Goal: Task Accomplishment & Management: Manage account settings

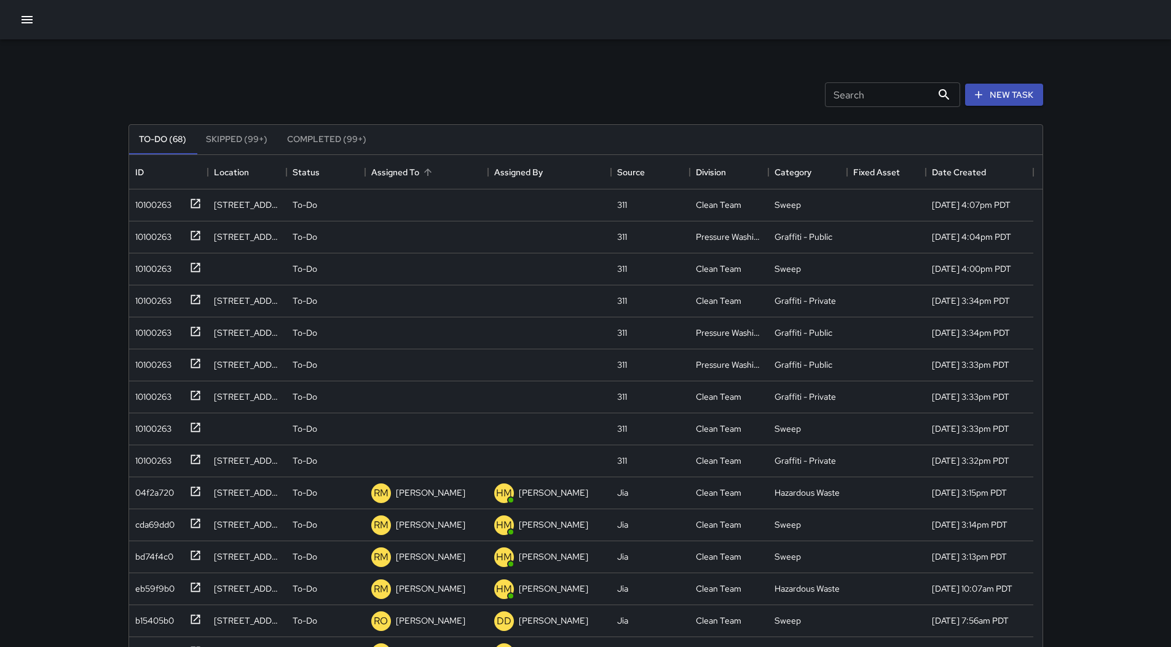
scroll to position [511, 904]
click at [433, 171] on icon "Sort" at bounding box center [427, 172] width 11 height 11
click at [165, 208] on div "10100263" at bounding box center [150, 202] width 41 height 17
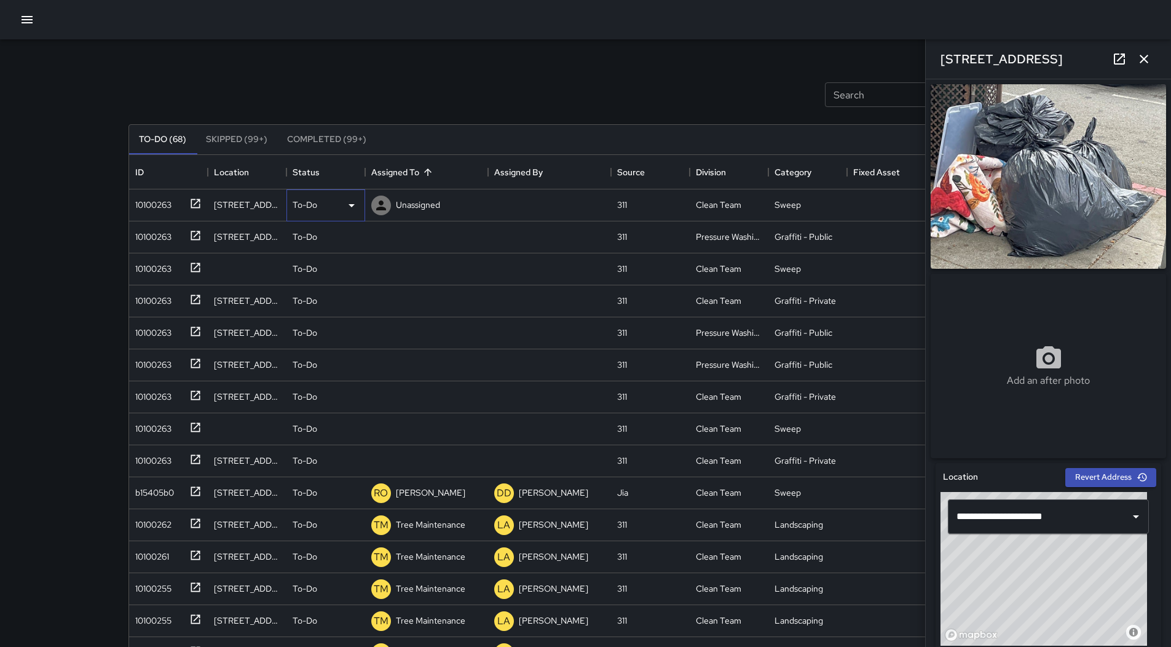
click at [353, 200] on icon at bounding box center [351, 205] width 15 height 15
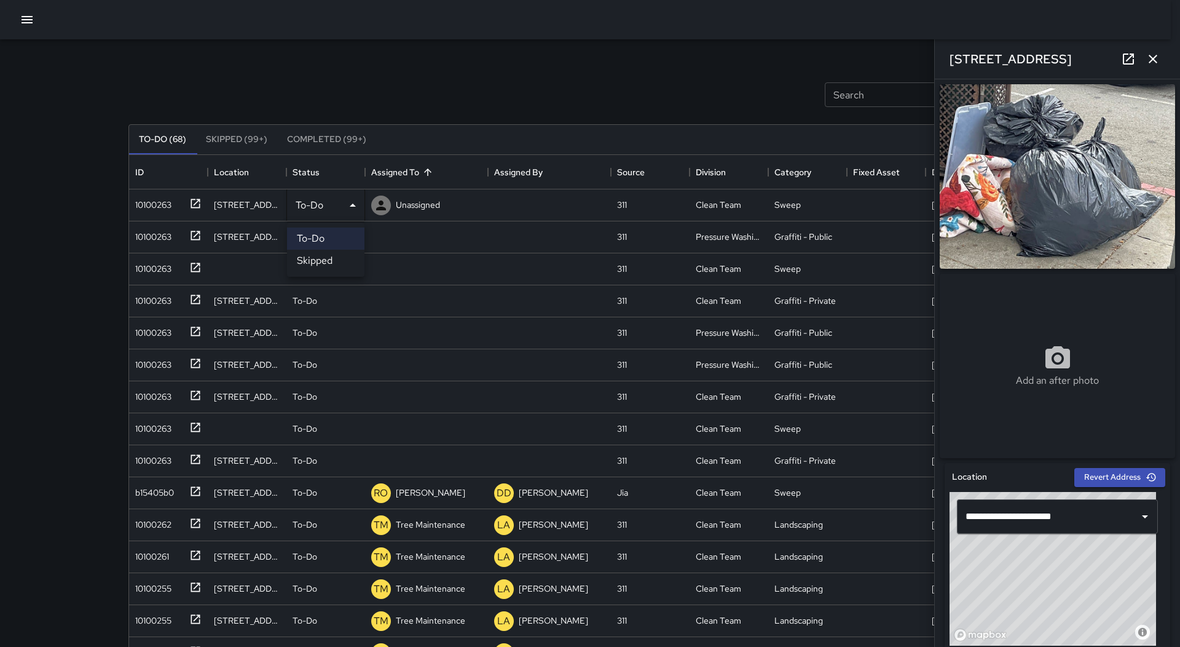
click at [332, 258] on li "Skipped" at bounding box center [325, 261] width 77 height 22
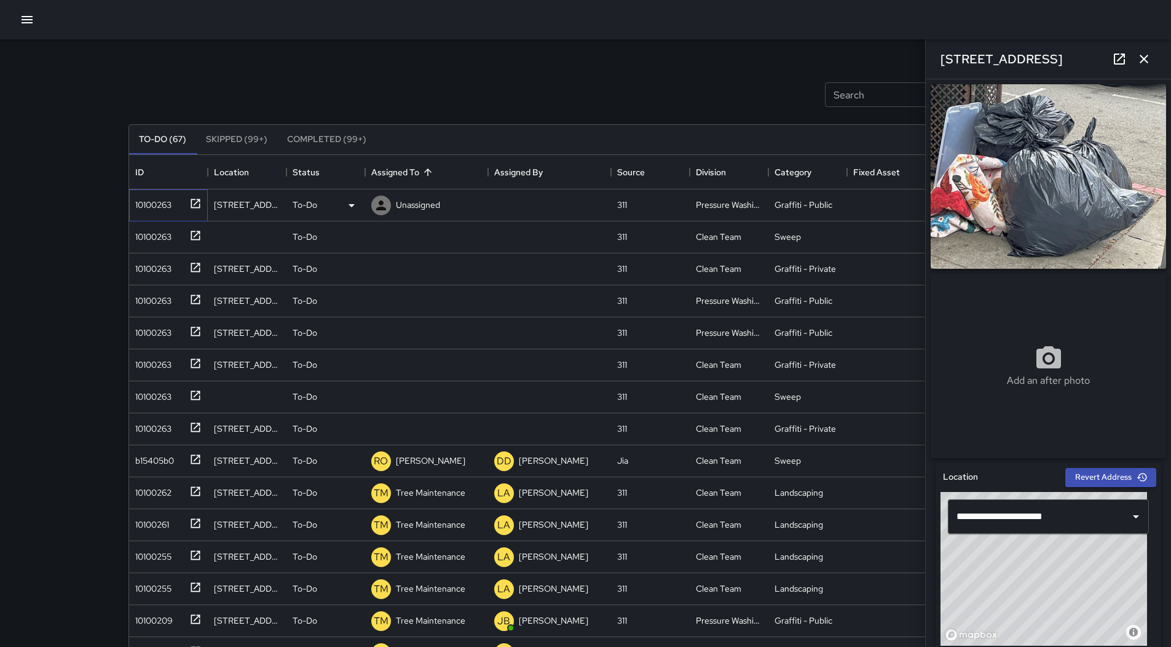
click at [151, 200] on div "10100263" at bounding box center [150, 202] width 41 height 17
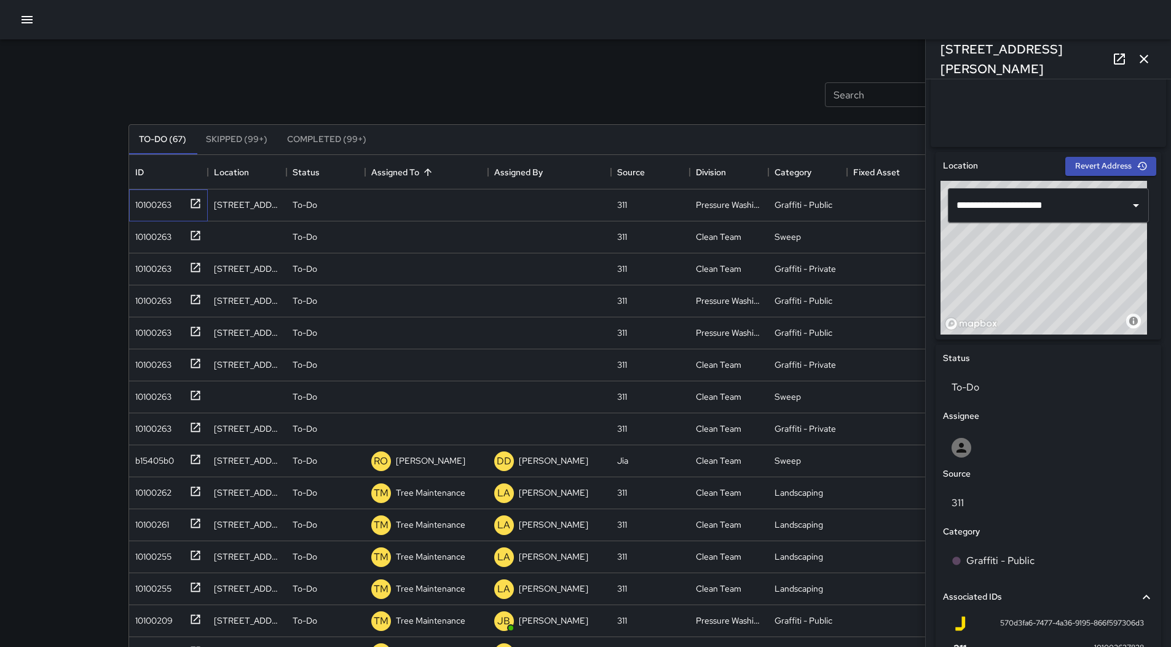
scroll to position [430, 0]
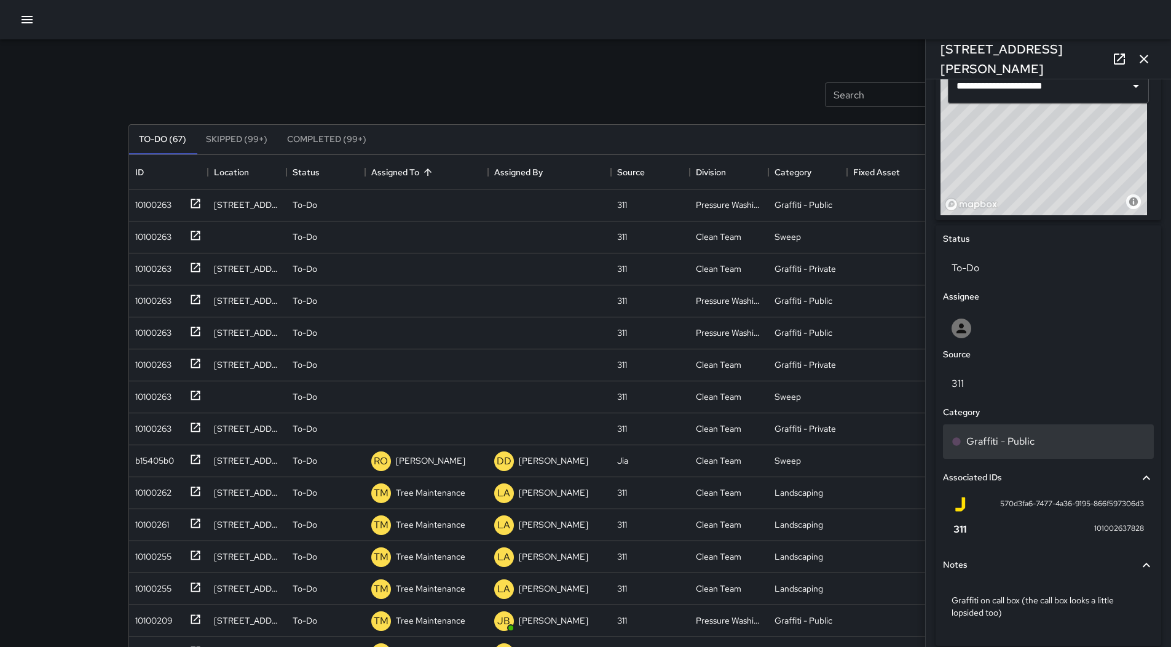
click at [1033, 447] on div "Graffiti - Public" at bounding box center [1048, 441] width 194 height 15
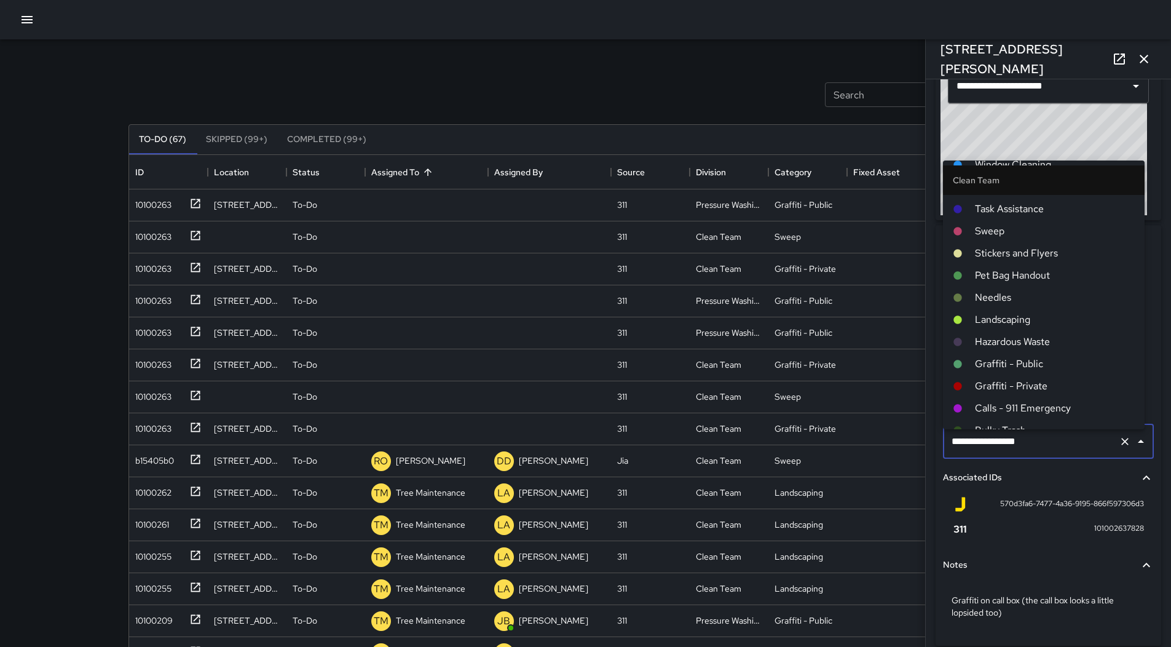
scroll to position [61, 0]
click at [1037, 338] on span "Graffiti - Public" at bounding box center [1055, 343] width 160 height 15
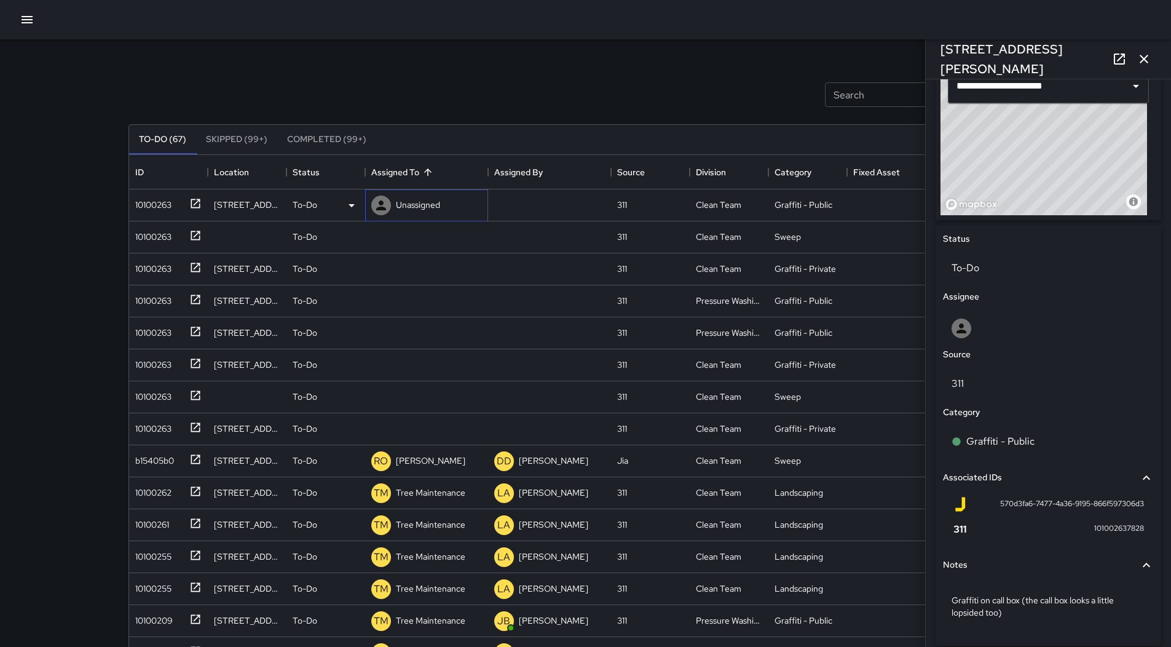
click at [419, 211] on p "Unassigned" at bounding box center [418, 205] width 44 height 12
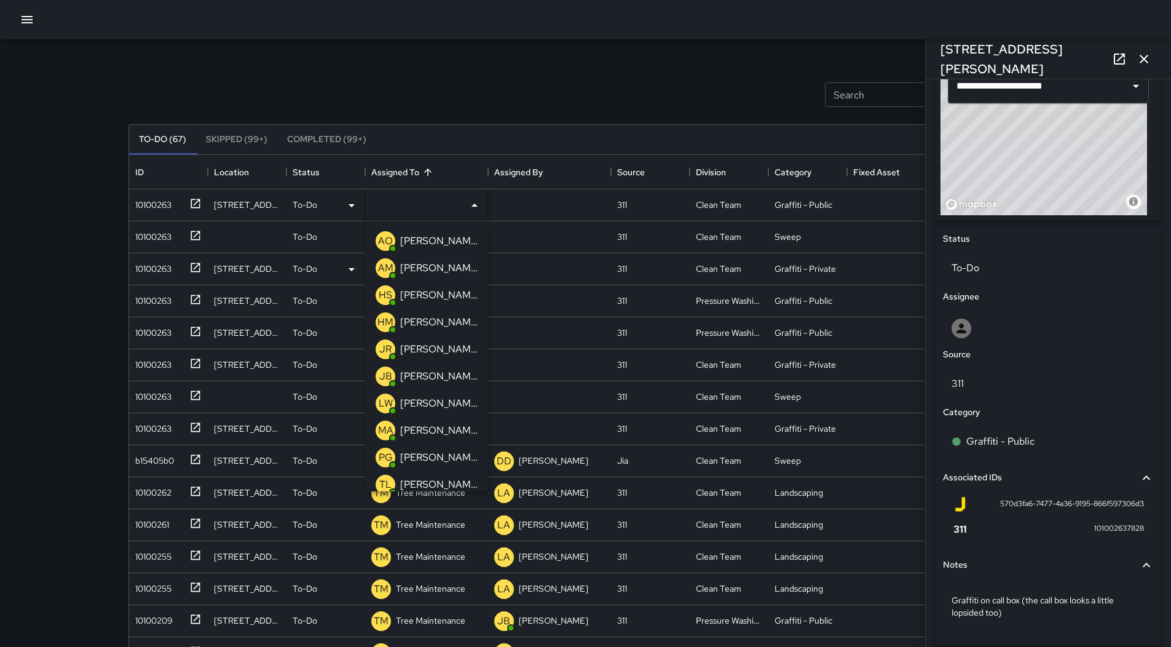
drag, startPoint x: 419, startPoint y: 239, endPoint x: 326, endPoint y: 241, distance: 92.2
click at [419, 240] on p "[PERSON_NAME]" at bounding box center [438, 241] width 77 height 15
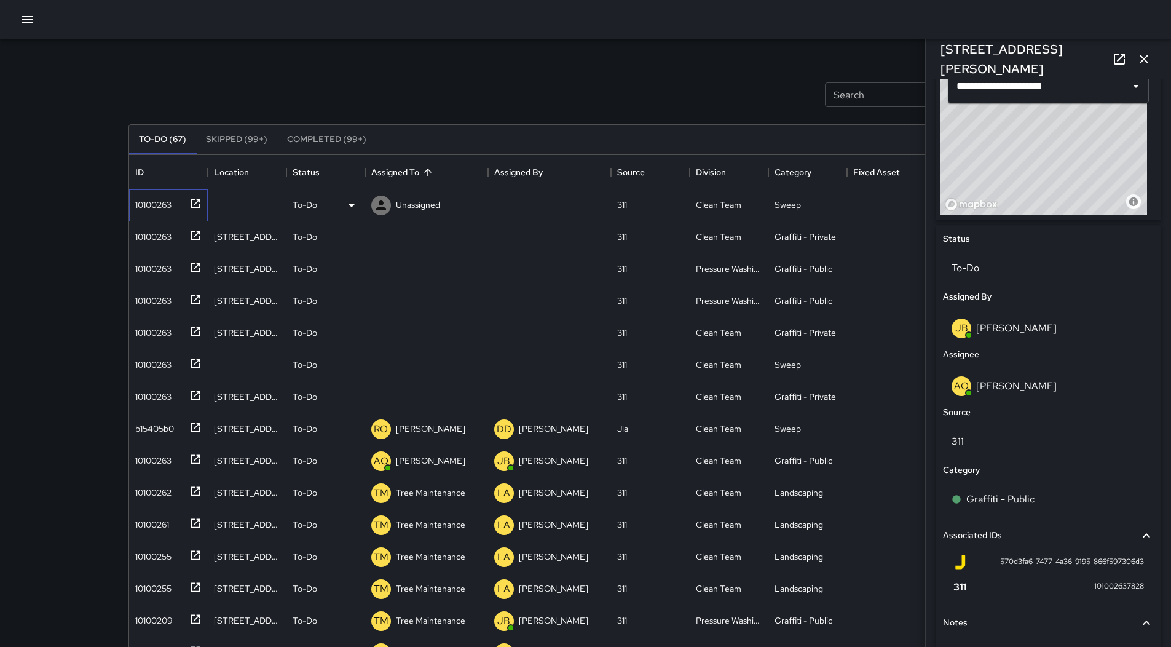
click at [158, 201] on div "10100263" at bounding box center [150, 202] width 41 height 17
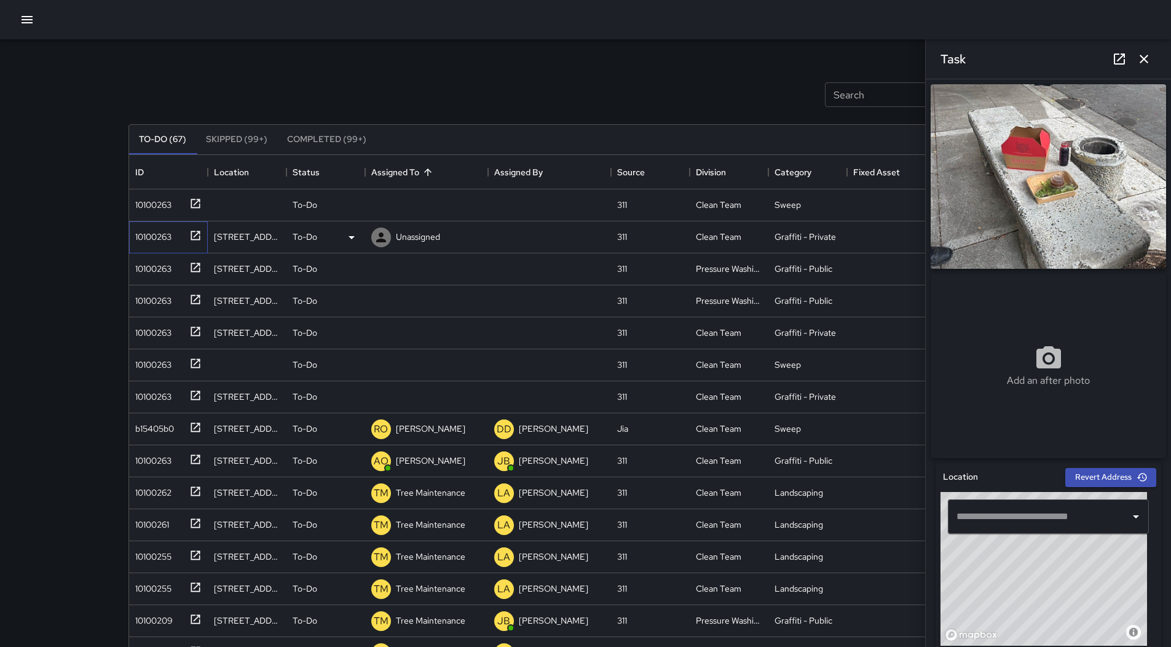
click at [151, 252] on div "10100263" at bounding box center [168, 237] width 79 height 32
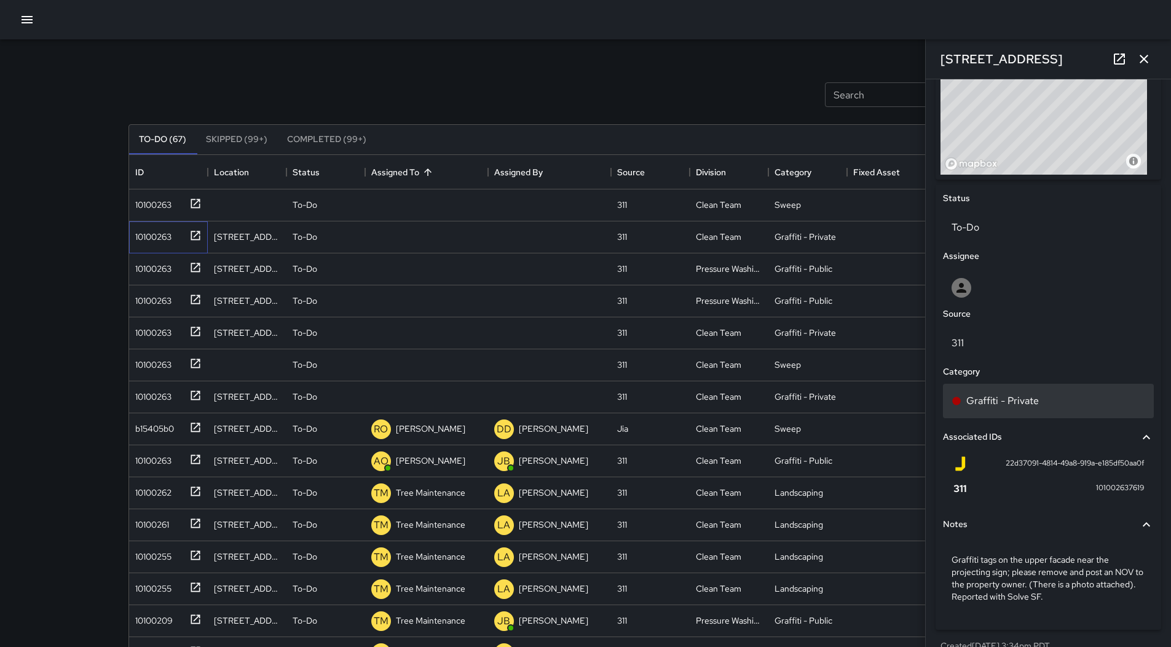
scroll to position [492, 0]
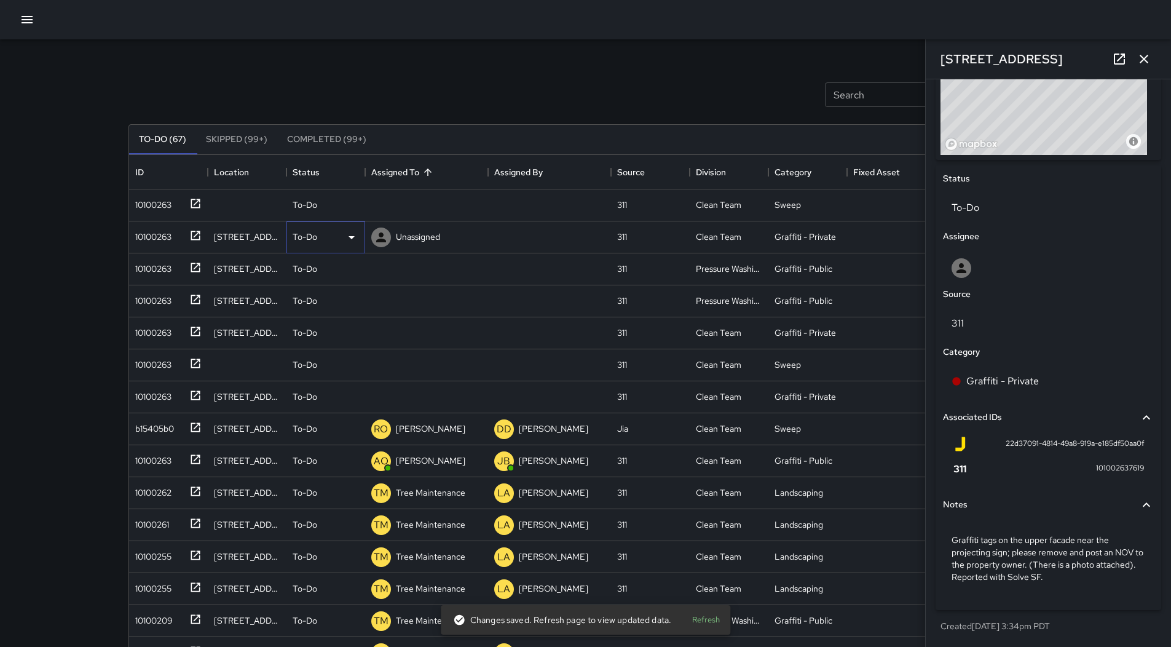
click at [337, 239] on div "To-Do" at bounding box center [326, 237] width 66 height 15
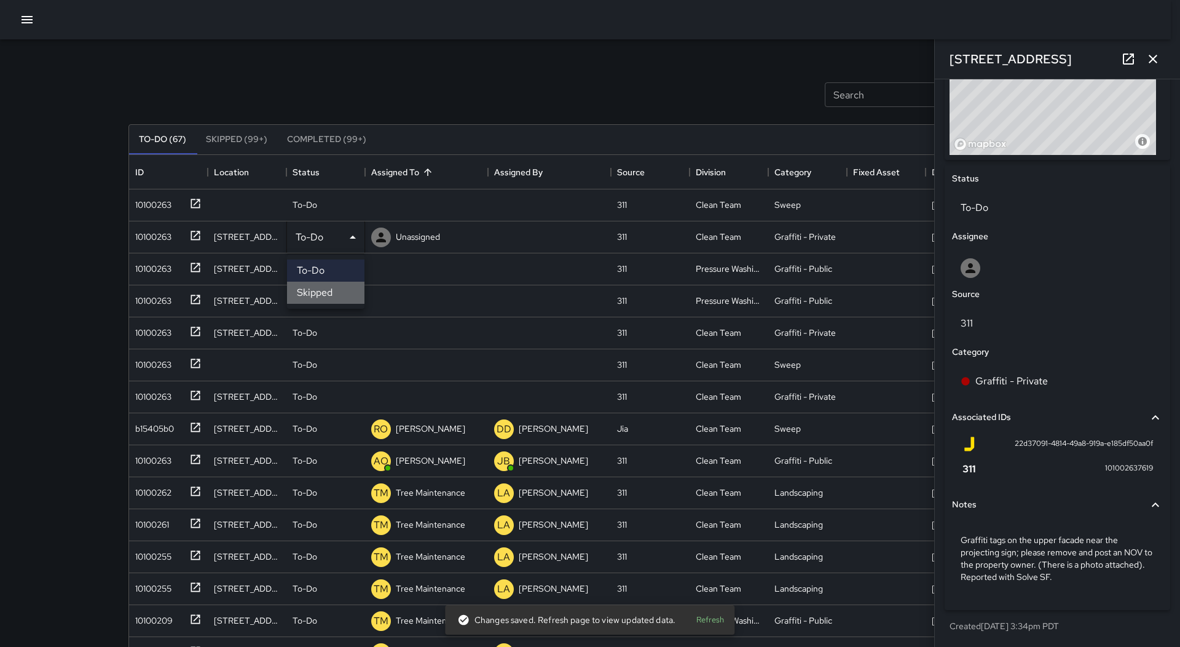
click at [331, 293] on li "Skipped" at bounding box center [325, 292] width 77 height 22
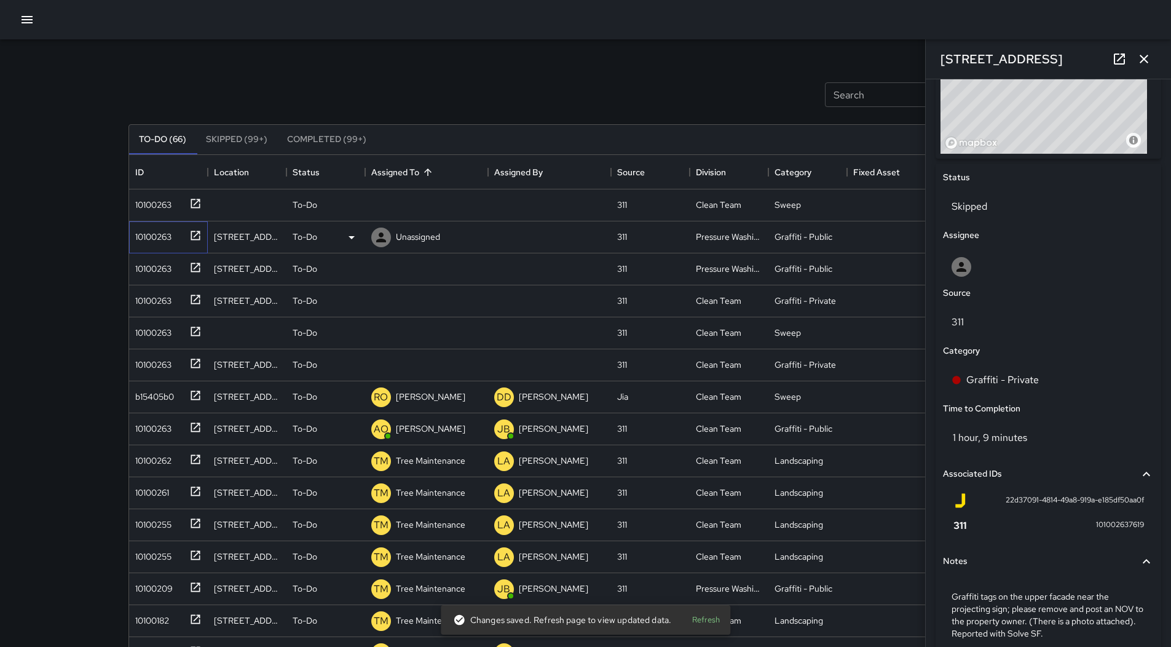
click at [152, 241] on div "10100263" at bounding box center [150, 234] width 41 height 17
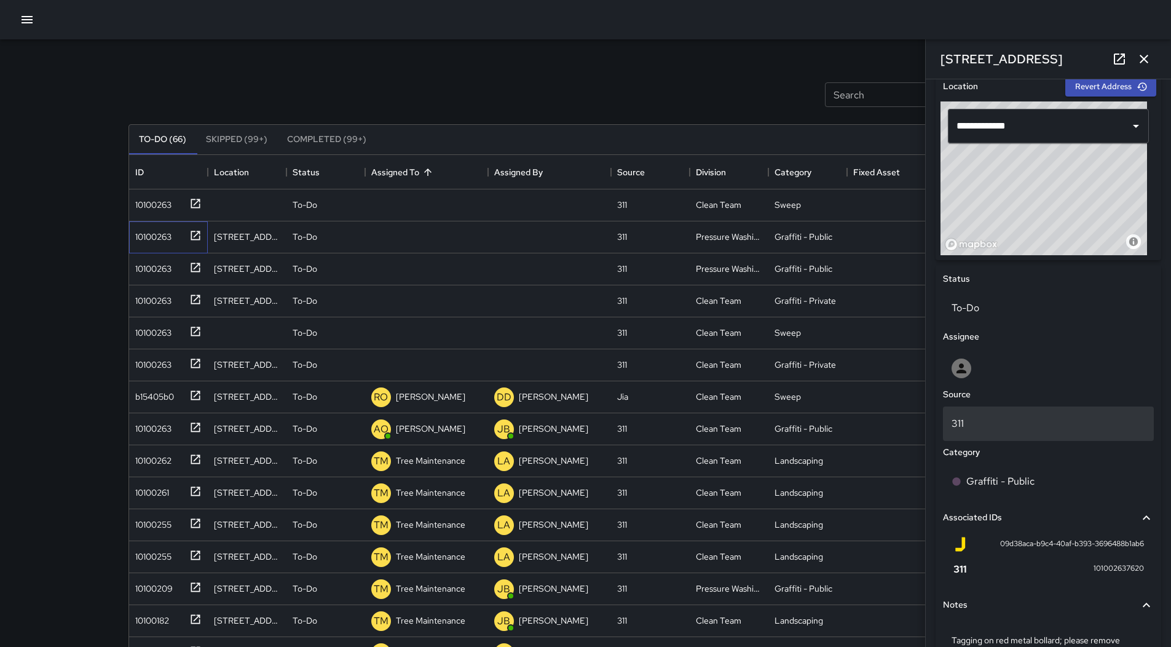
scroll to position [369, 0]
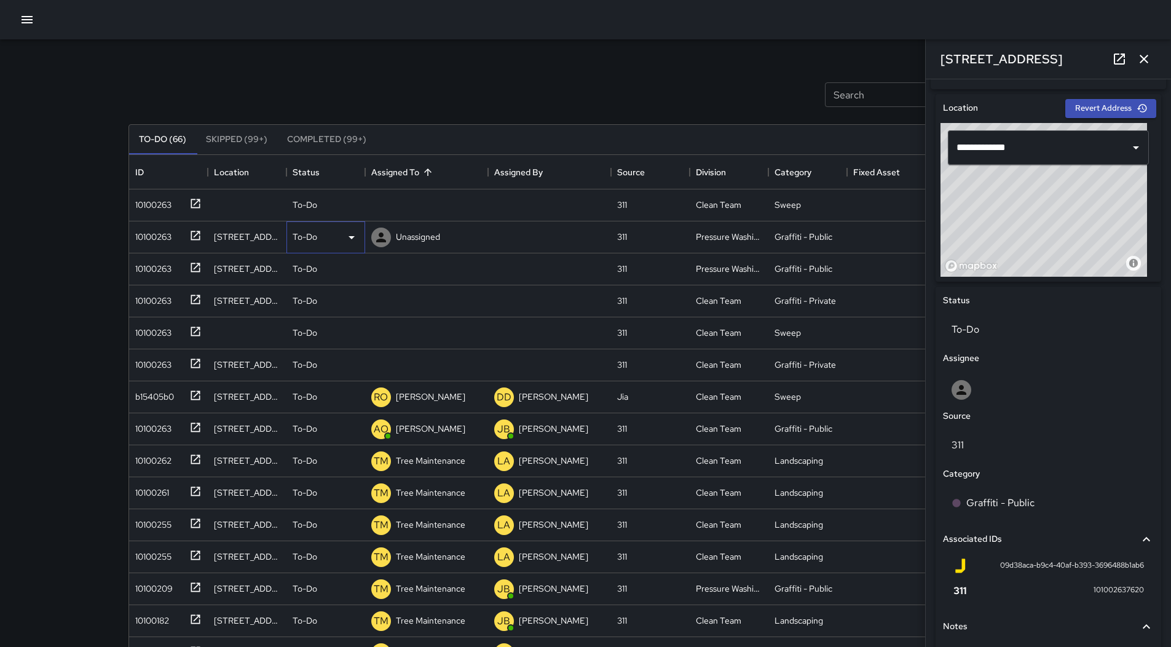
click at [342, 240] on div "To-Do" at bounding box center [326, 237] width 66 height 15
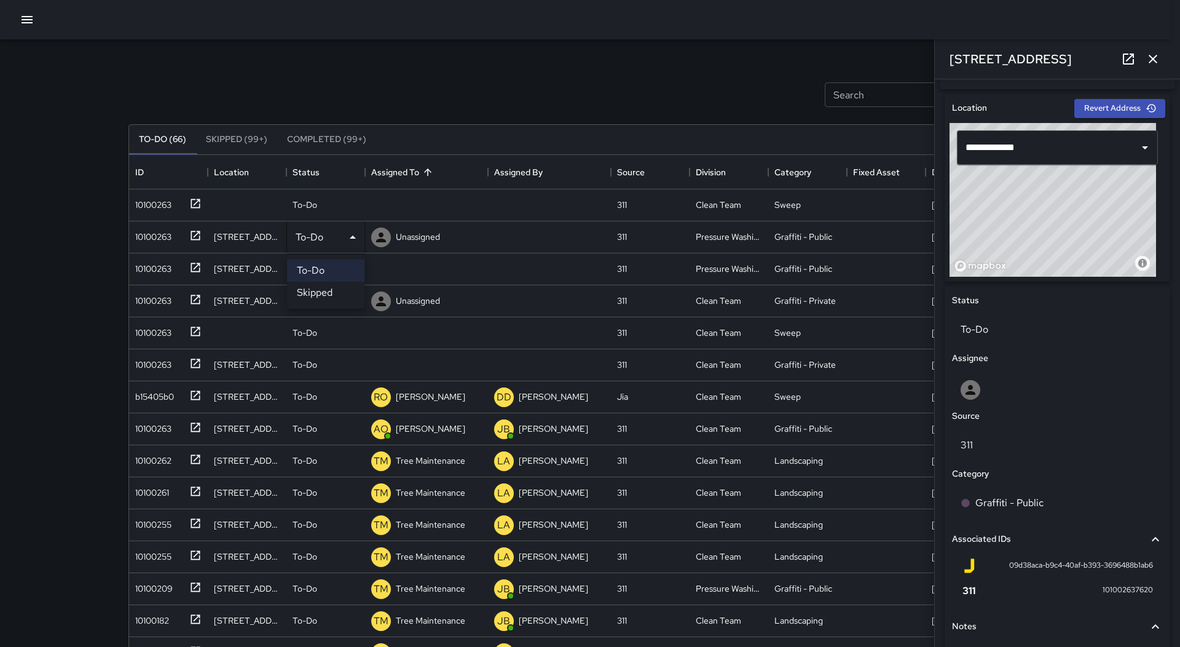
click at [326, 290] on li "Skipped" at bounding box center [325, 292] width 77 height 22
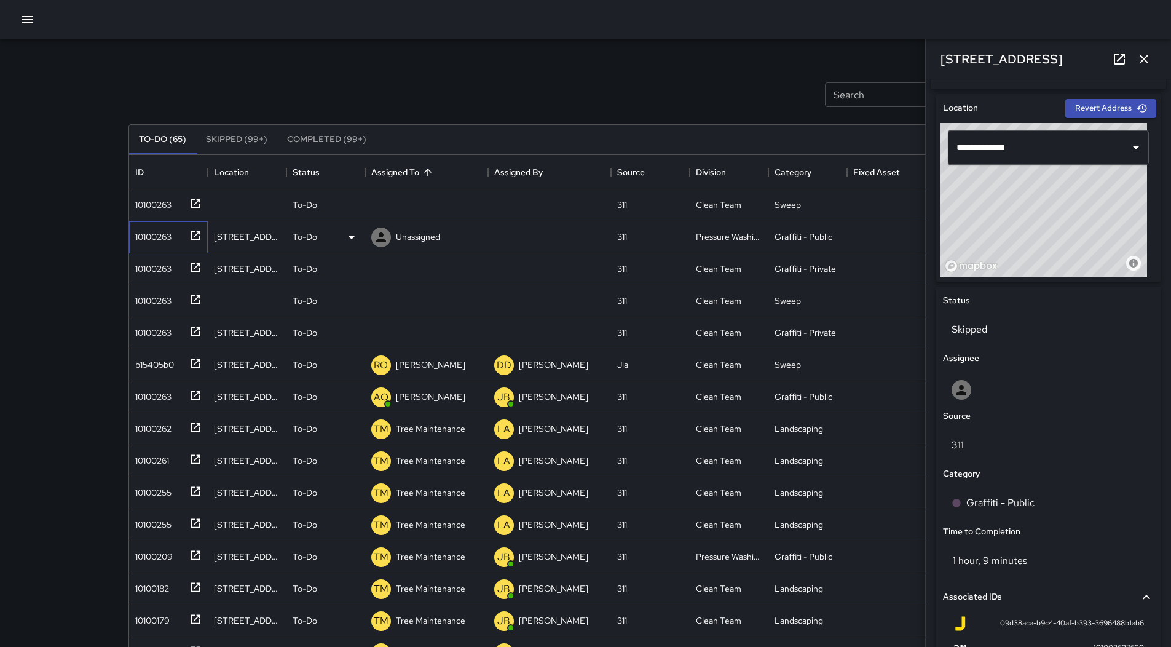
click at [147, 240] on div "10100263" at bounding box center [150, 234] width 41 height 17
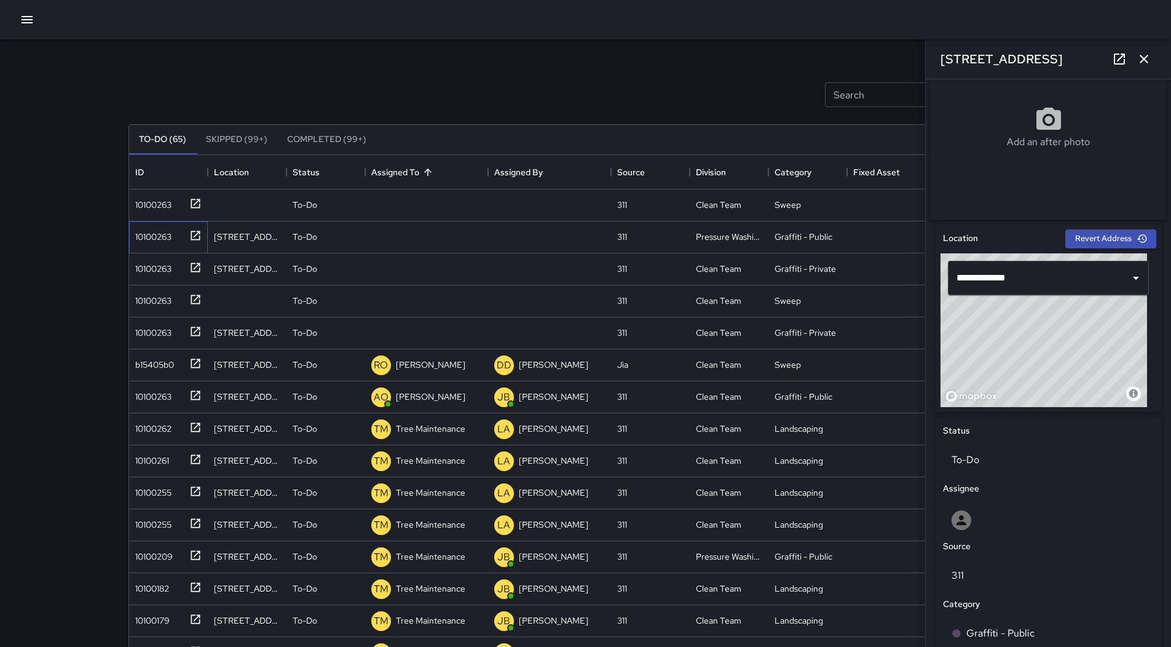
scroll to position [483, 0]
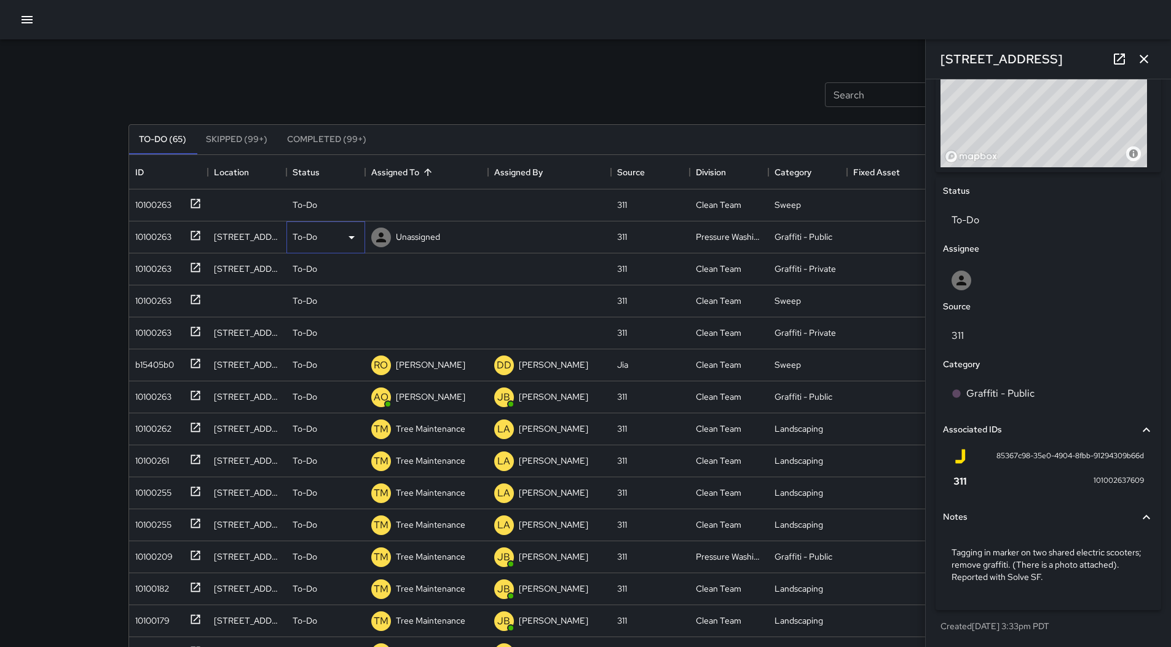
click at [341, 236] on div "To-Do" at bounding box center [326, 237] width 66 height 15
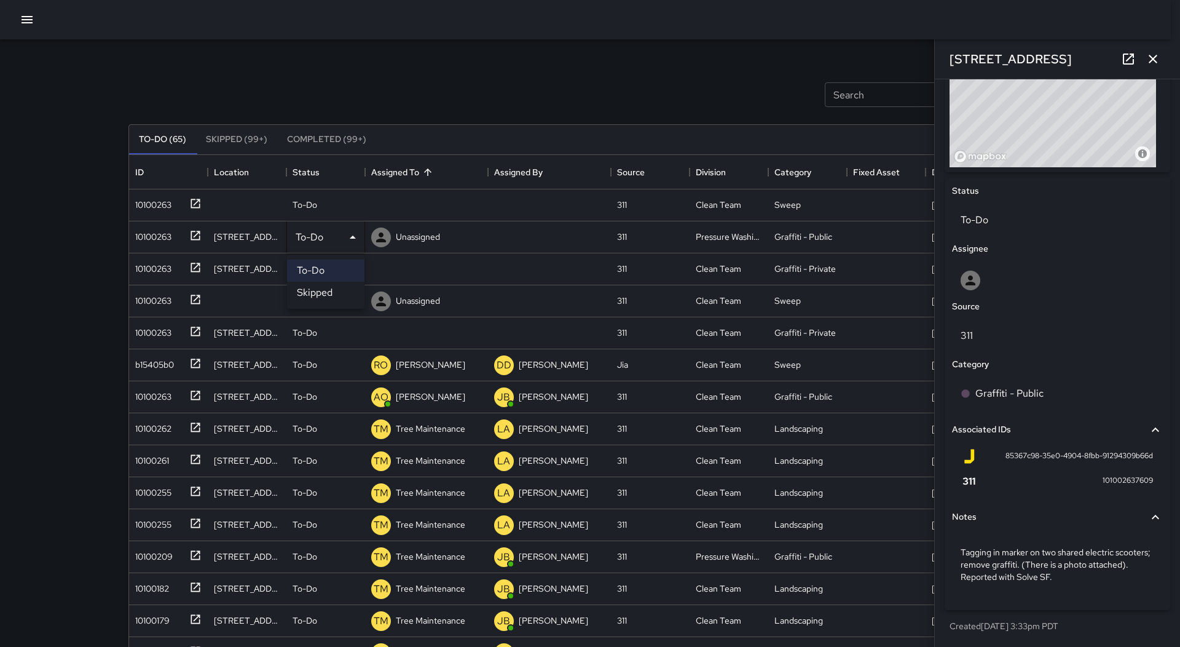
click at [328, 288] on li "Skipped" at bounding box center [325, 292] width 77 height 22
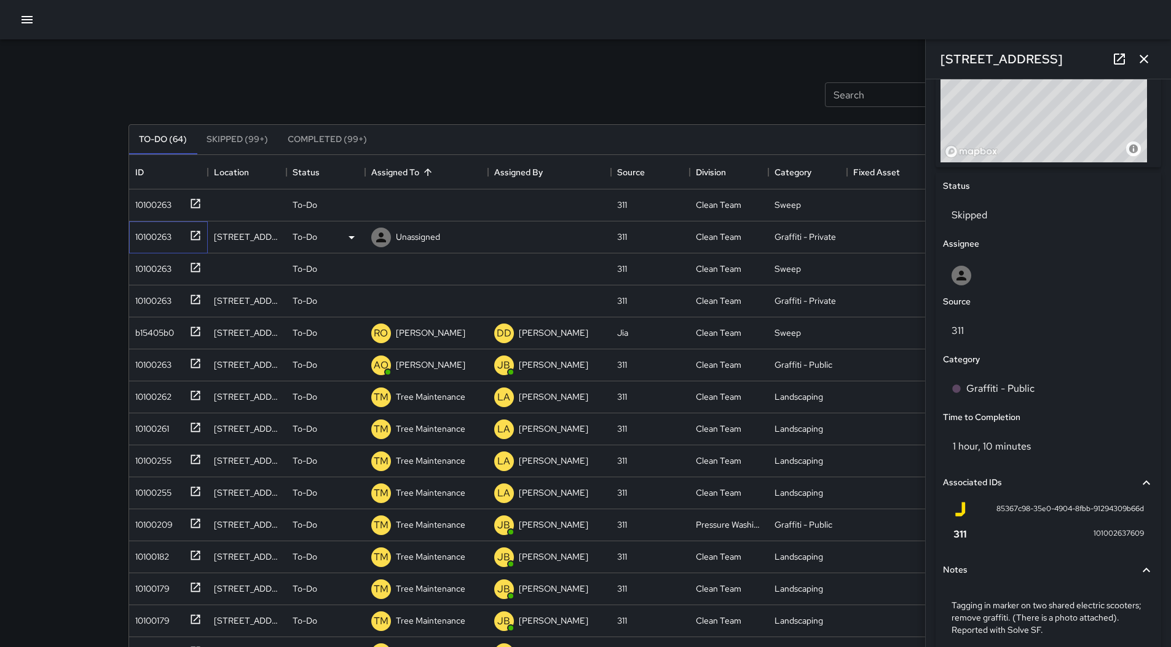
click at [148, 238] on div "10100263" at bounding box center [150, 234] width 41 height 17
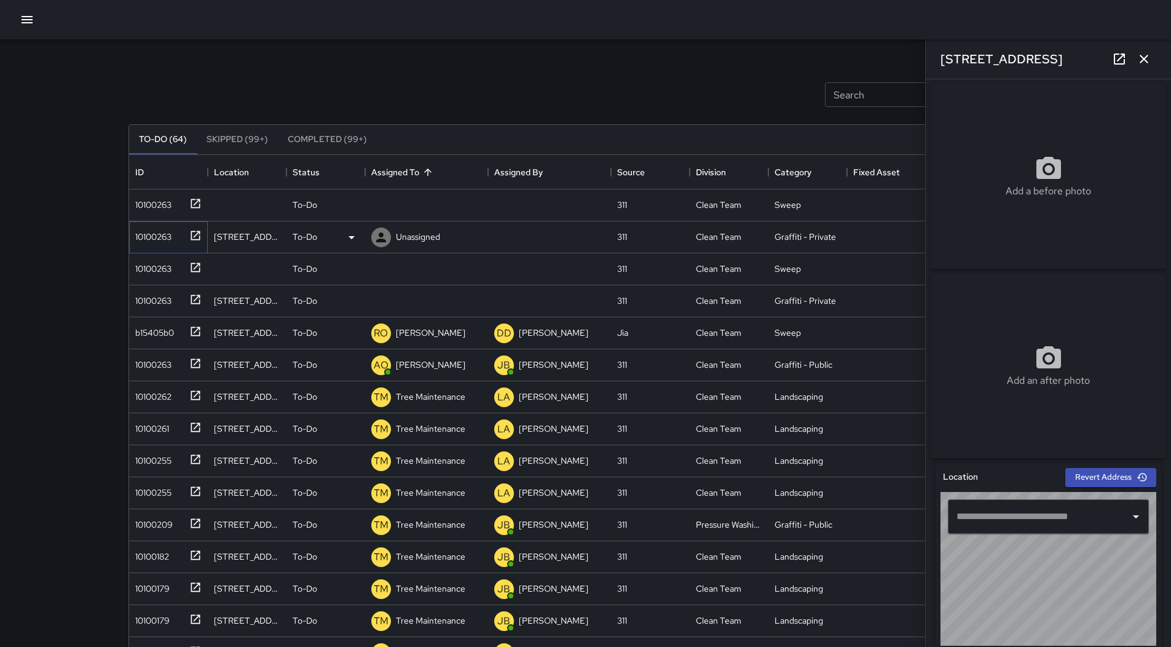
type input "**********"
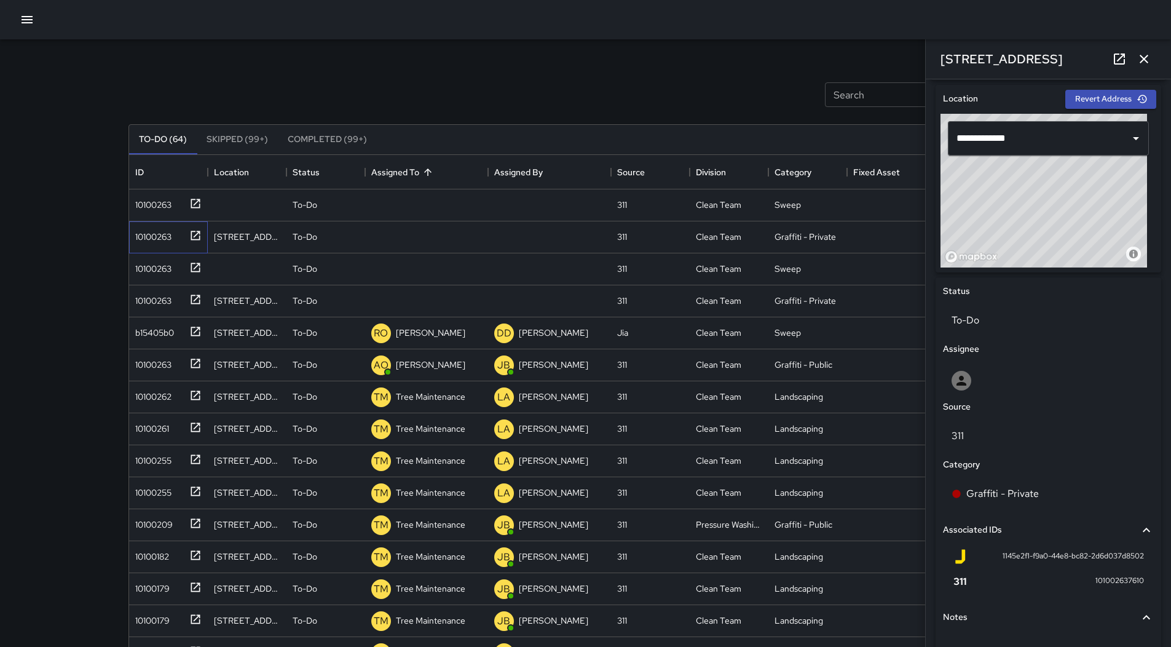
scroll to position [372, 0]
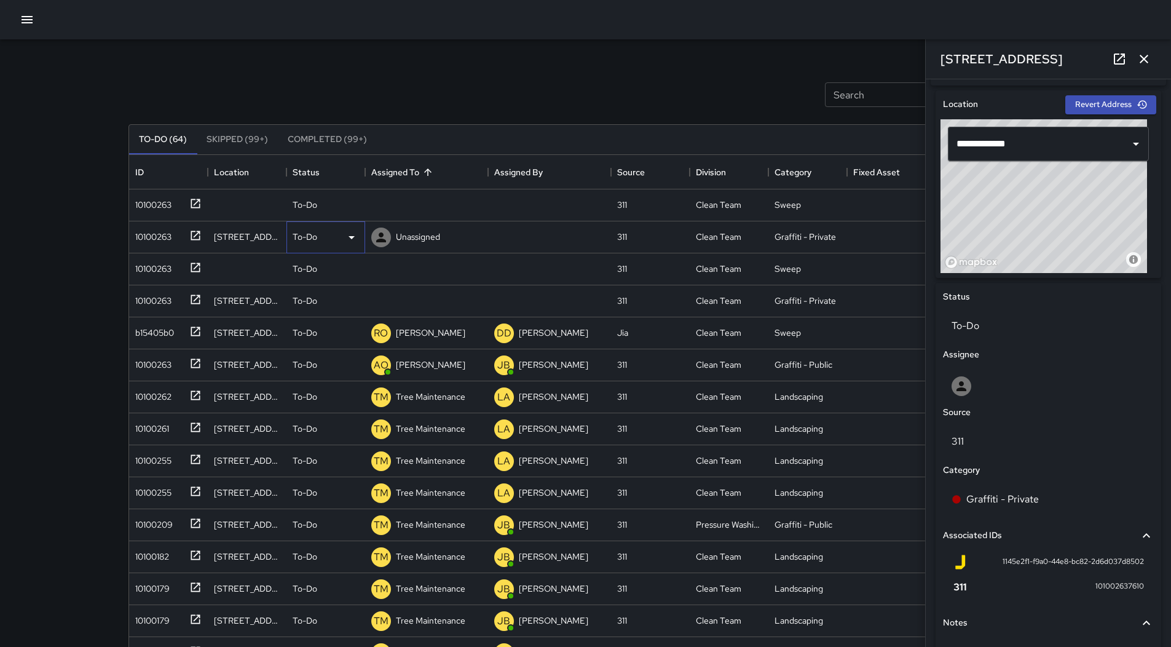
click at [347, 240] on icon at bounding box center [351, 237] width 15 height 15
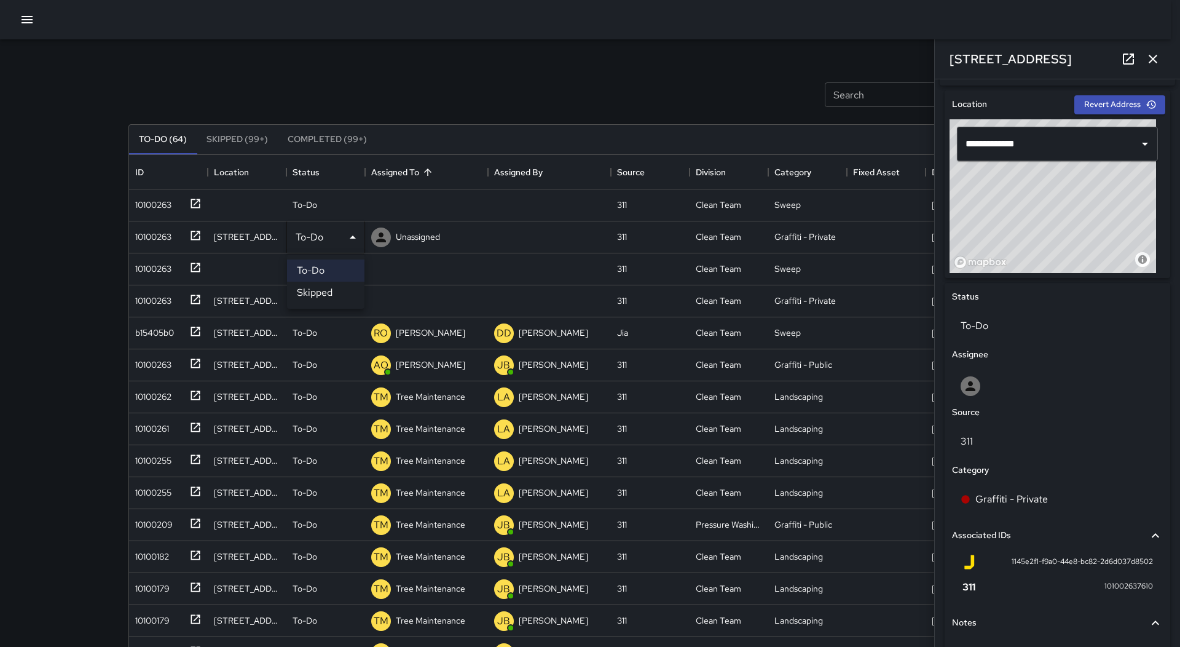
click at [329, 289] on li "Skipped" at bounding box center [325, 292] width 77 height 22
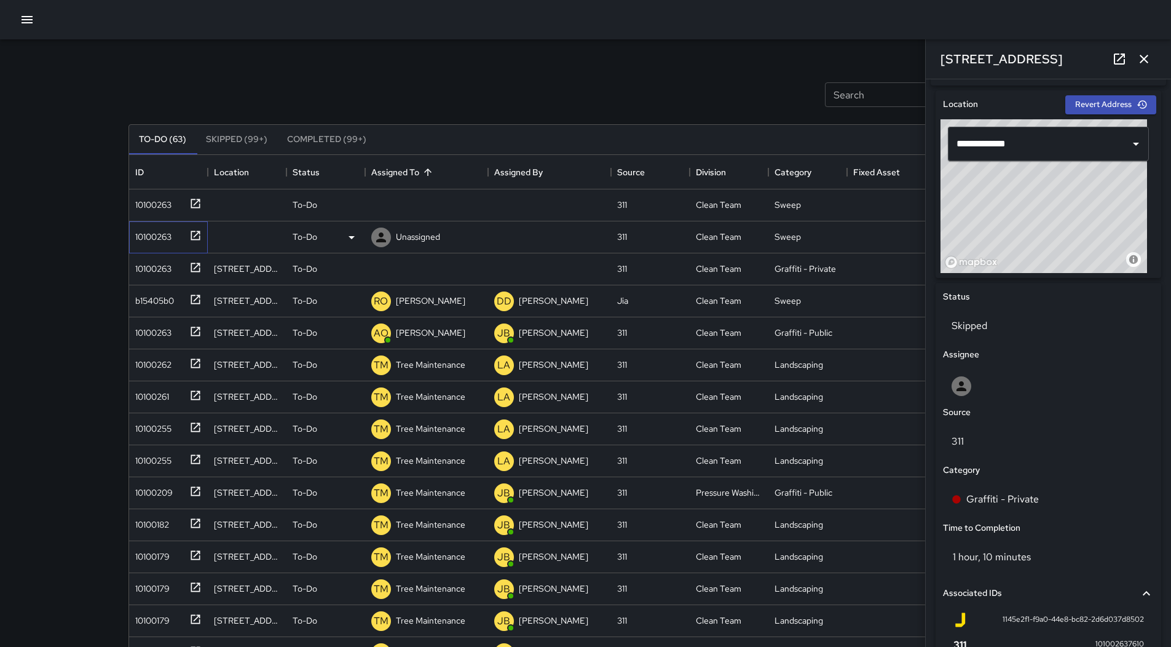
click at [136, 230] on div "10100263" at bounding box center [150, 234] width 41 height 17
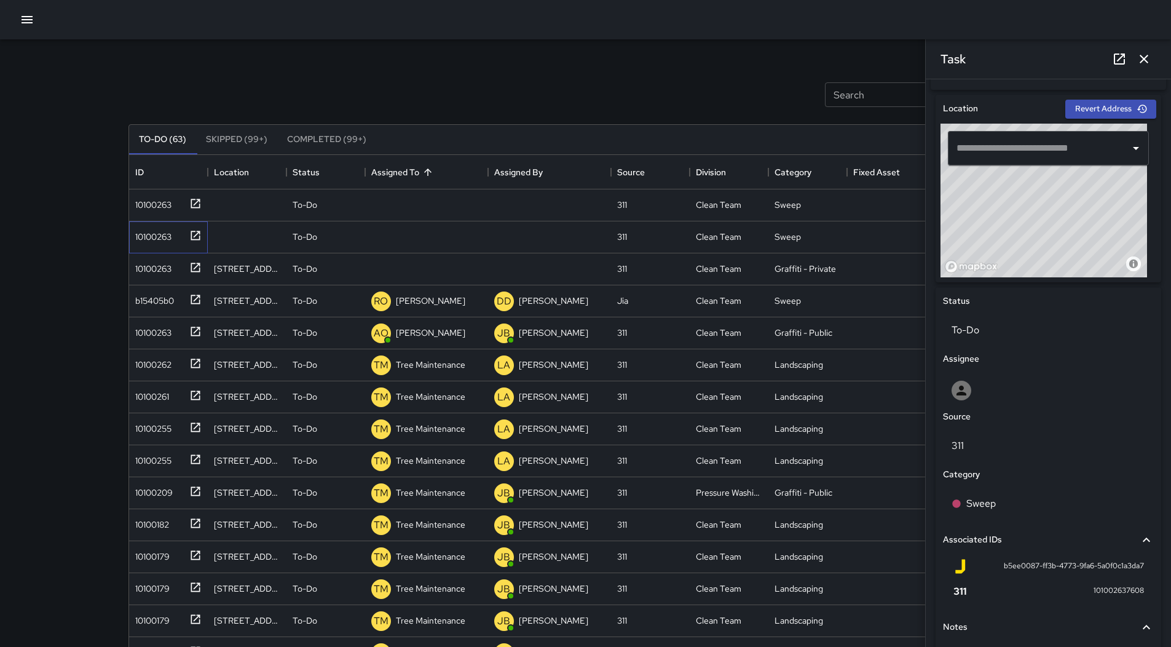
scroll to position [348, 0]
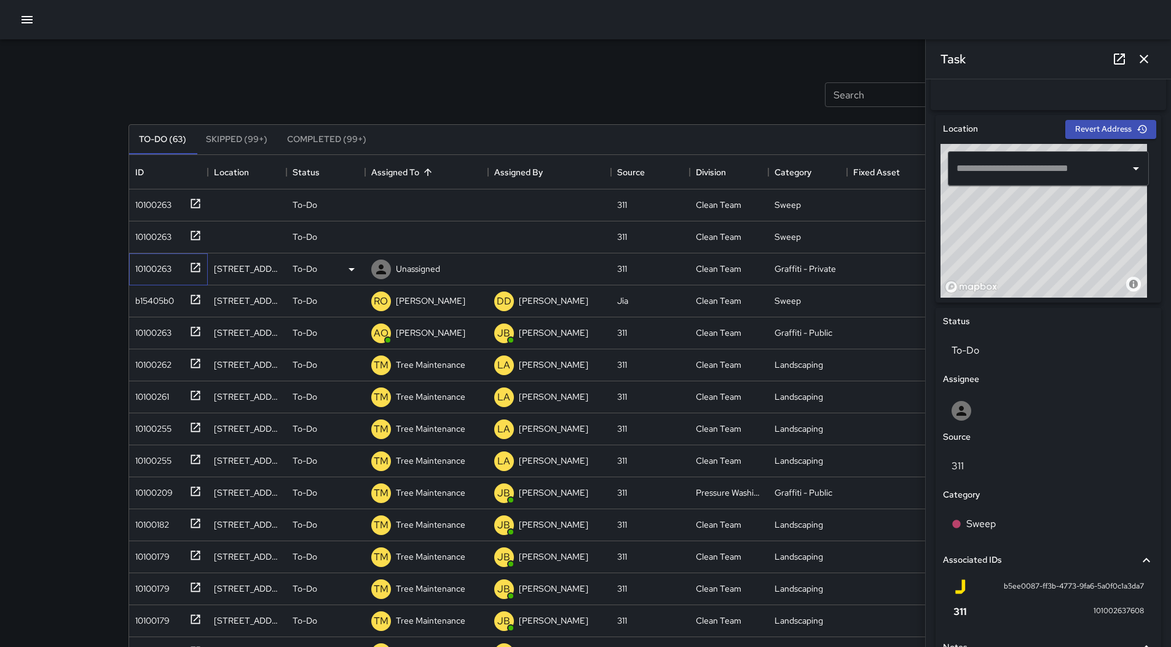
click at [152, 268] on div "10100263" at bounding box center [150, 266] width 41 height 17
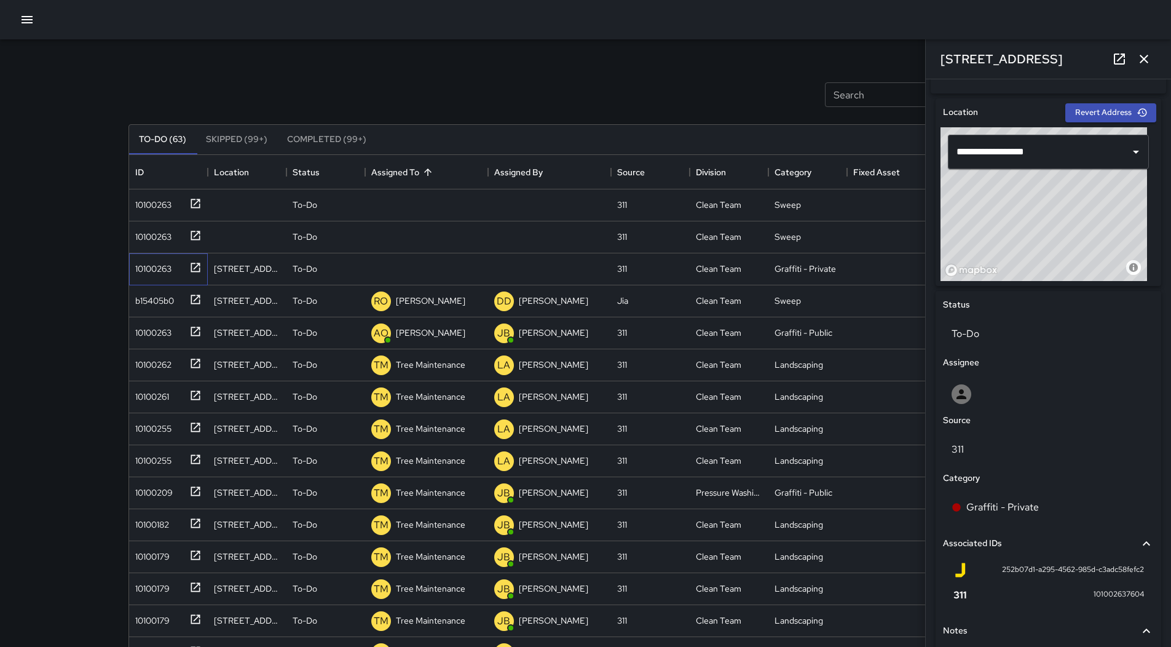
scroll to position [483, 0]
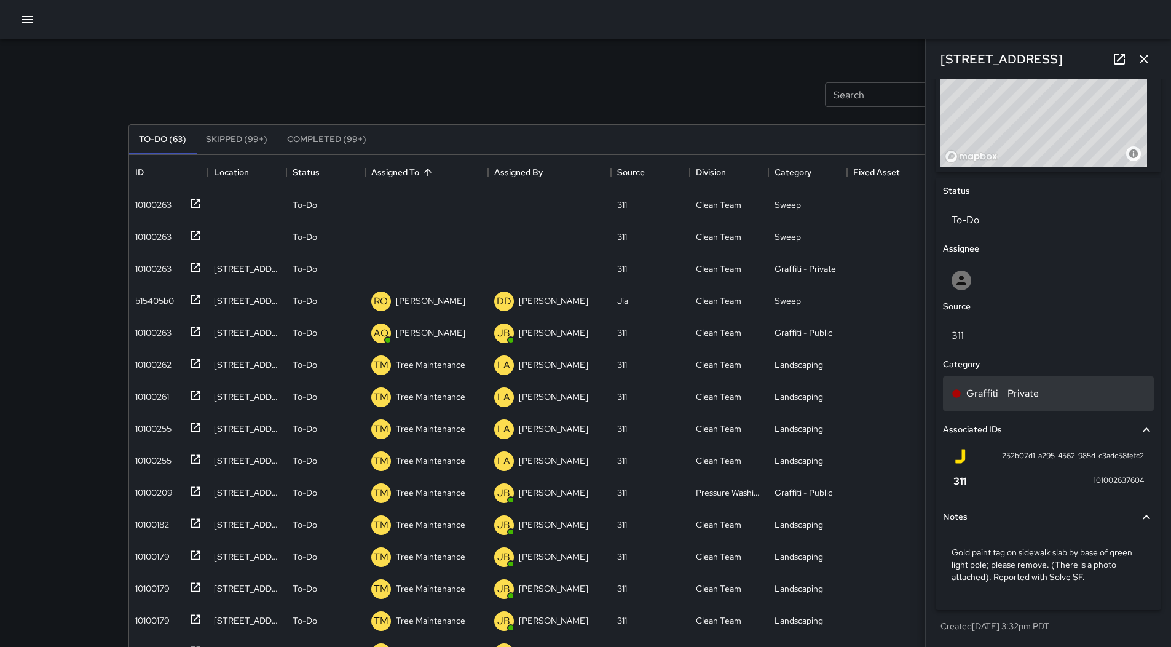
click at [1009, 390] on p "Graffiti - Private" at bounding box center [1002, 393] width 73 height 15
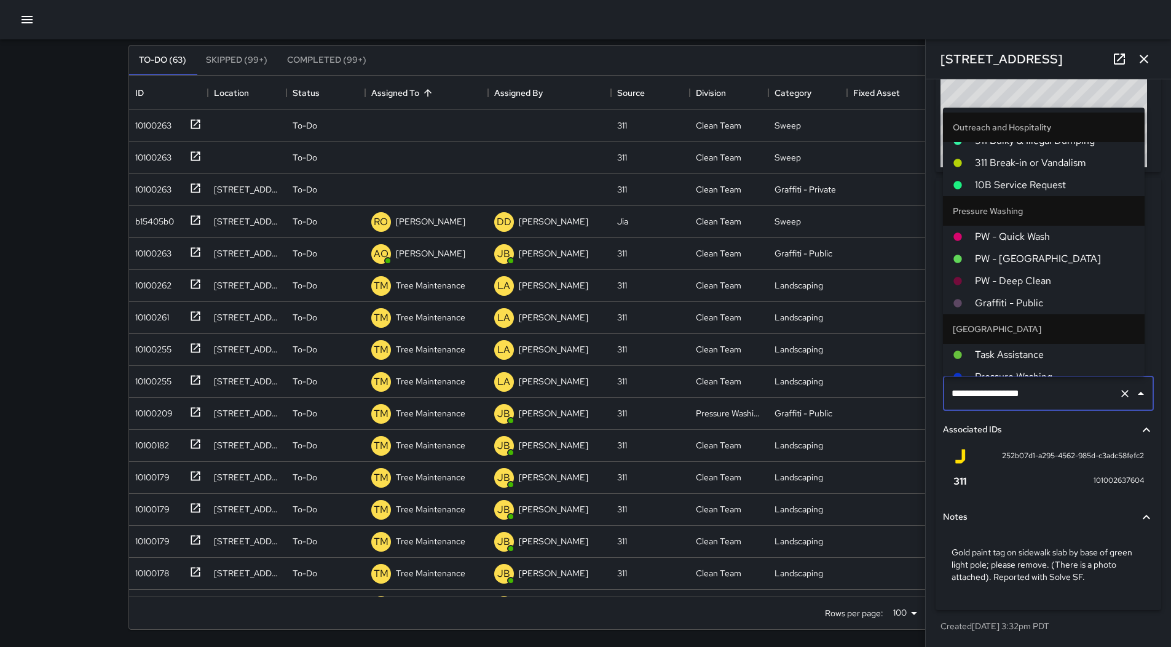
scroll to position [845, 0]
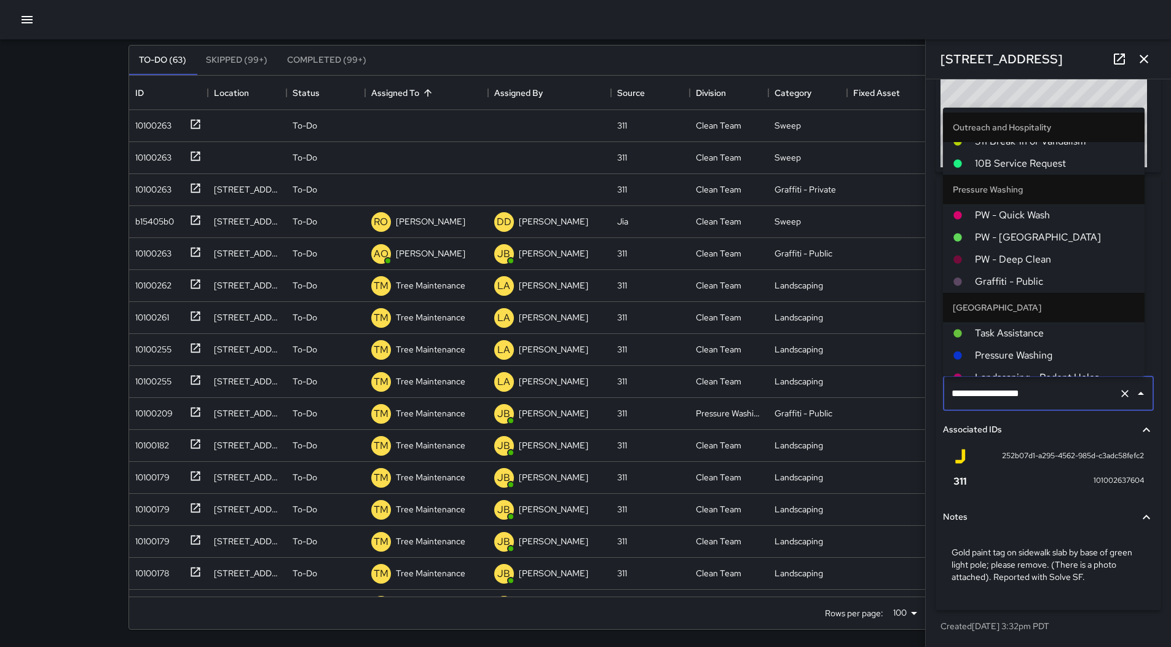
click at [1033, 277] on span "Graffiti - Public" at bounding box center [1055, 281] width 160 height 15
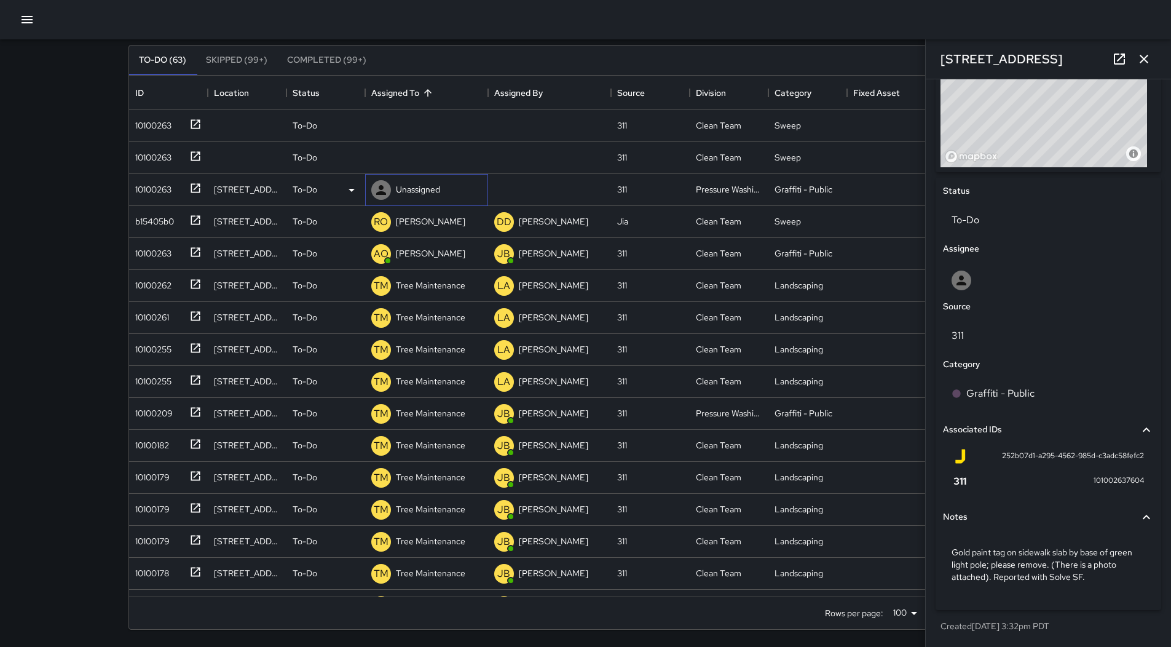
click at [416, 186] on p "Unassigned" at bounding box center [418, 189] width 44 height 12
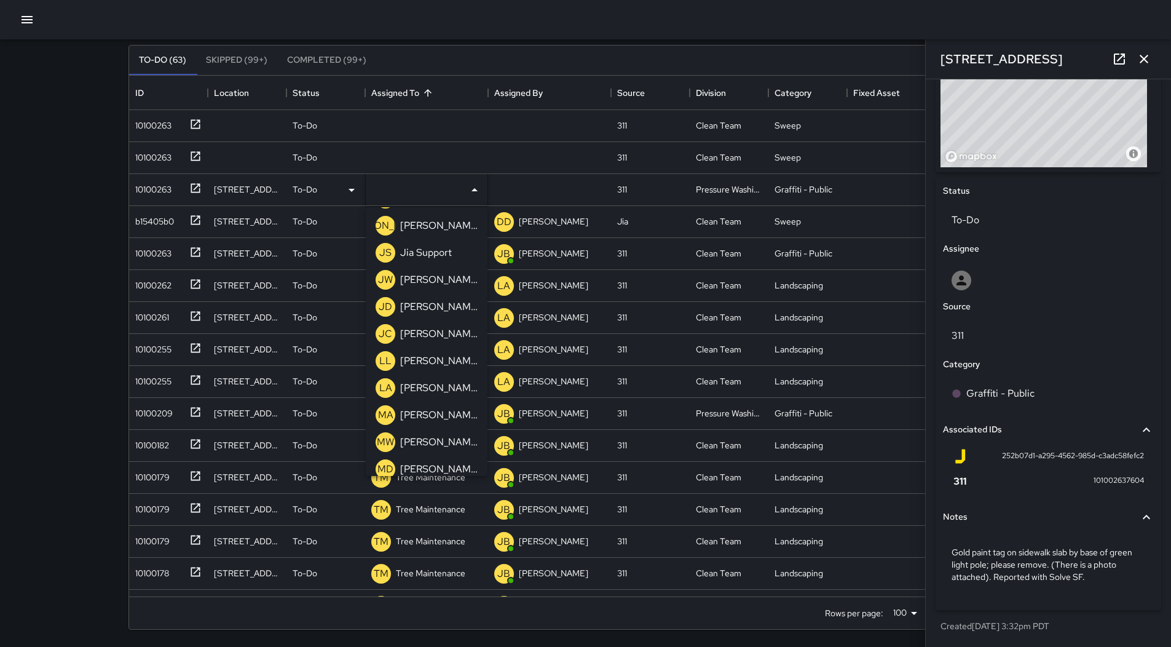
scroll to position [799, 0]
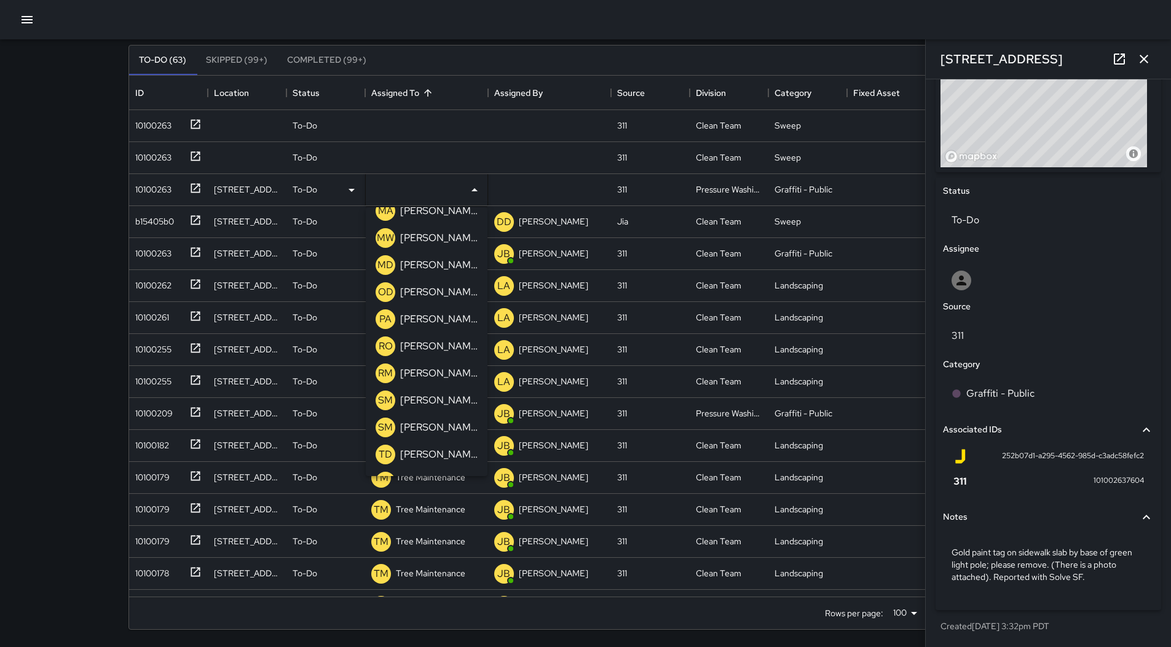
click at [430, 289] on p "[PERSON_NAME]" at bounding box center [438, 292] width 77 height 15
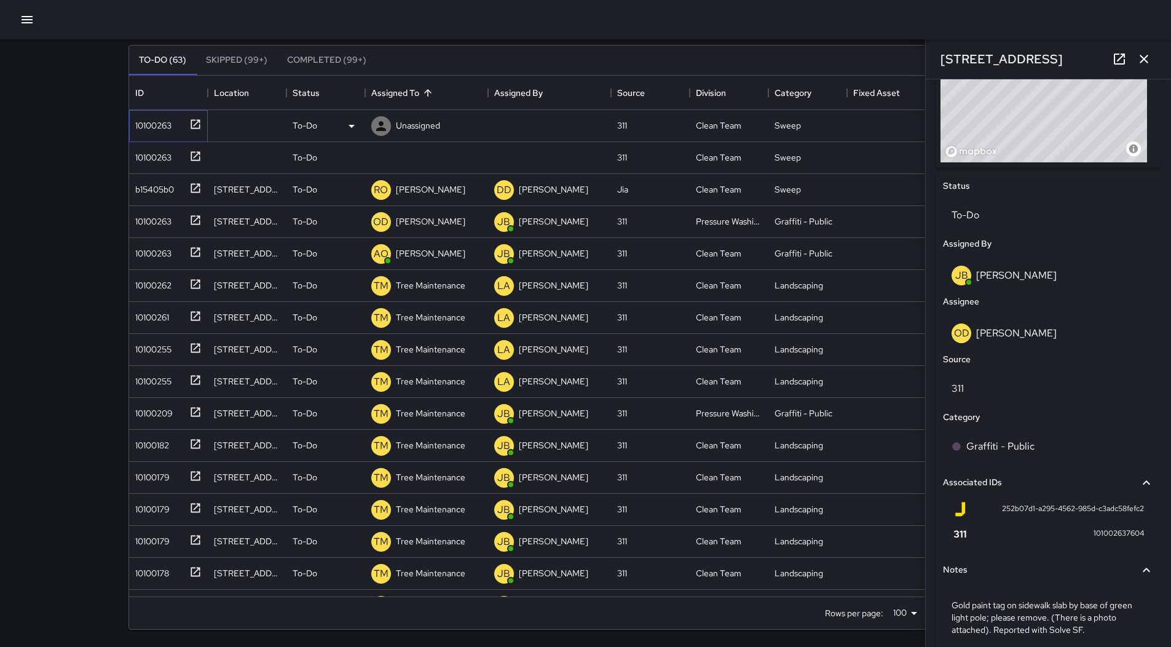
click at [168, 133] on div "10100263" at bounding box center [165, 123] width 71 height 20
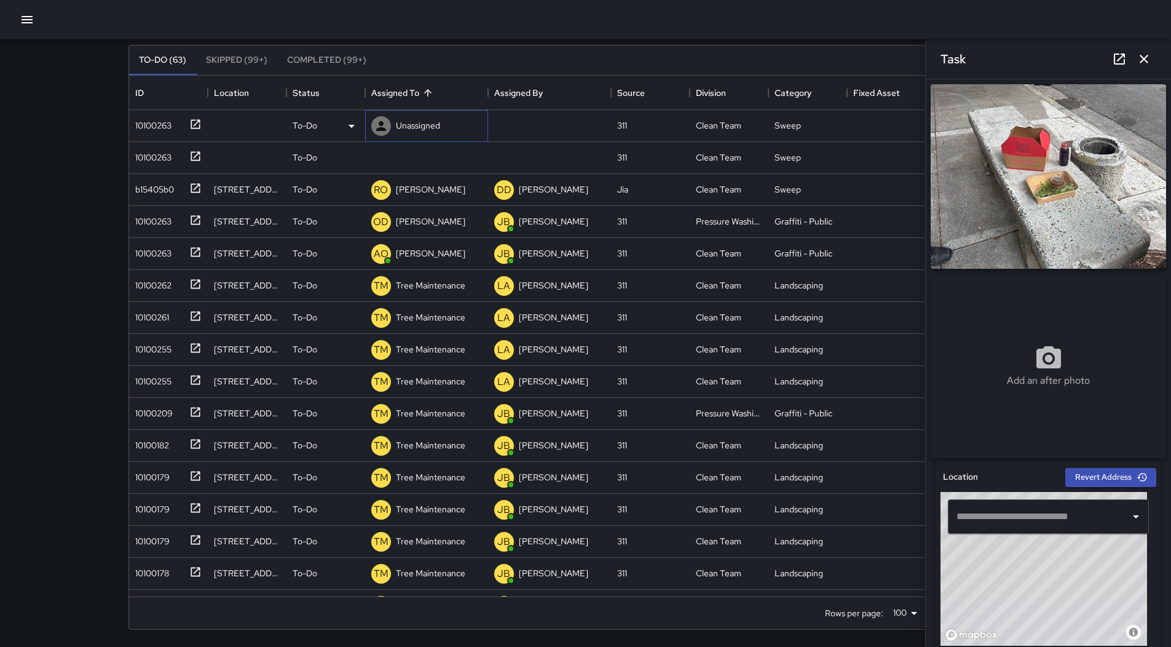
click at [430, 121] on p "Unassigned" at bounding box center [418, 125] width 44 height 12
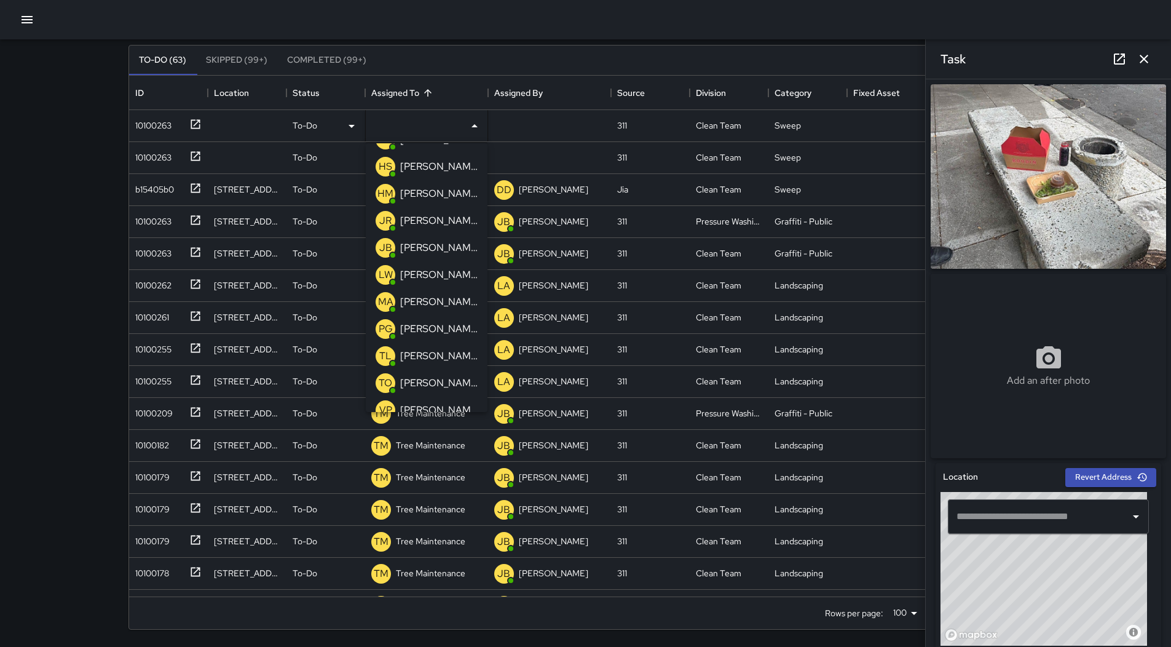
scroll to position [184, 0]
click at [422, 272] on p "[PERSON_NAME]" at bounding box center [438, 274] width 77 height 15
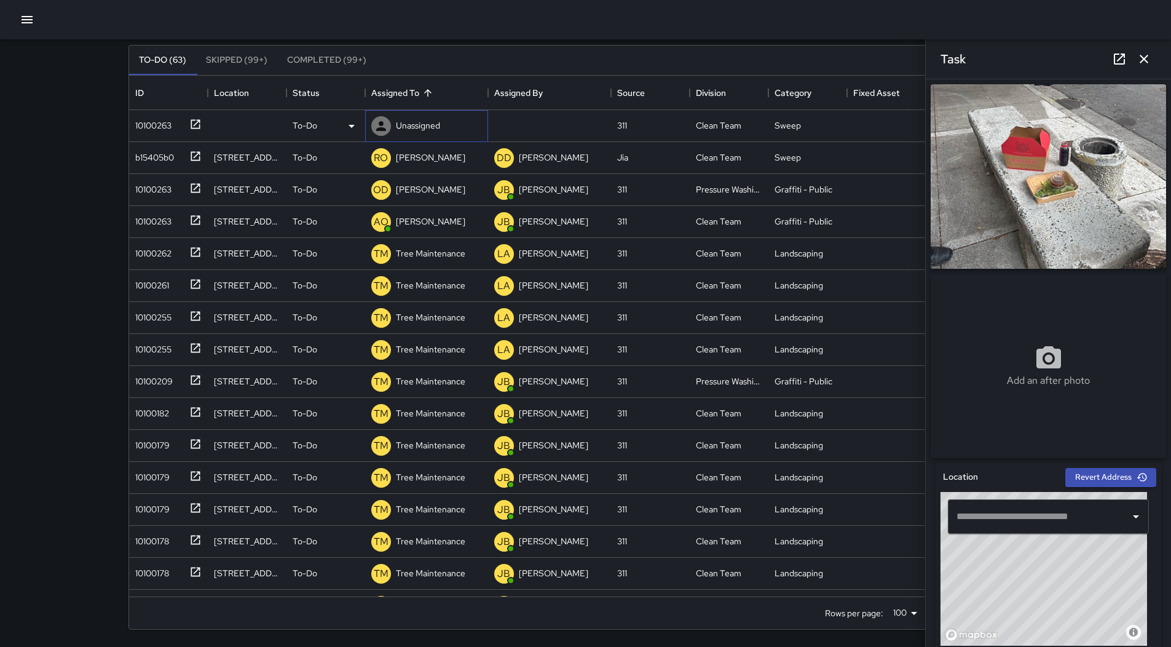
click at [408, 135] on div "Unassigned" at bounding box center [406, 126] width 74 height 25
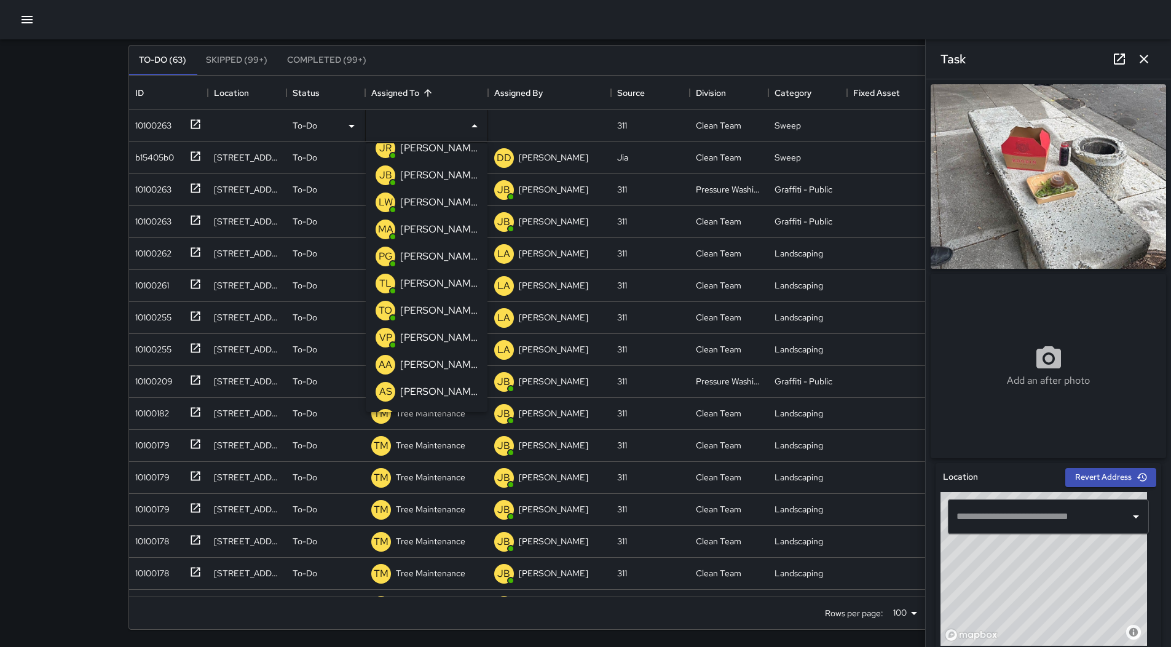
scroll to position [123, 0]
drag, startPoint x: 430, startPoint y: 329, endPoint x: 424, endPoint y: 323, distance: 8.7
click at [430, 329] on p "[PERSON_NAME]" at bounding box center [438, 336] width 77 height 15
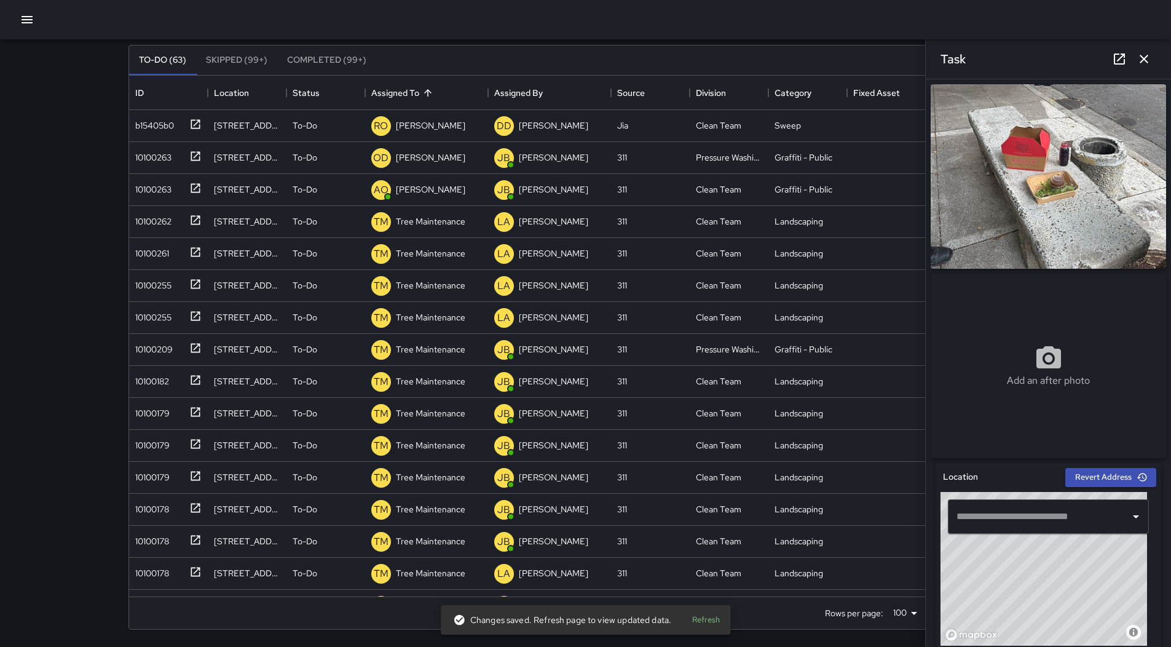
click at [1151, 64] on icon "button" at bounding box center [1143, 59] width 15 height 15
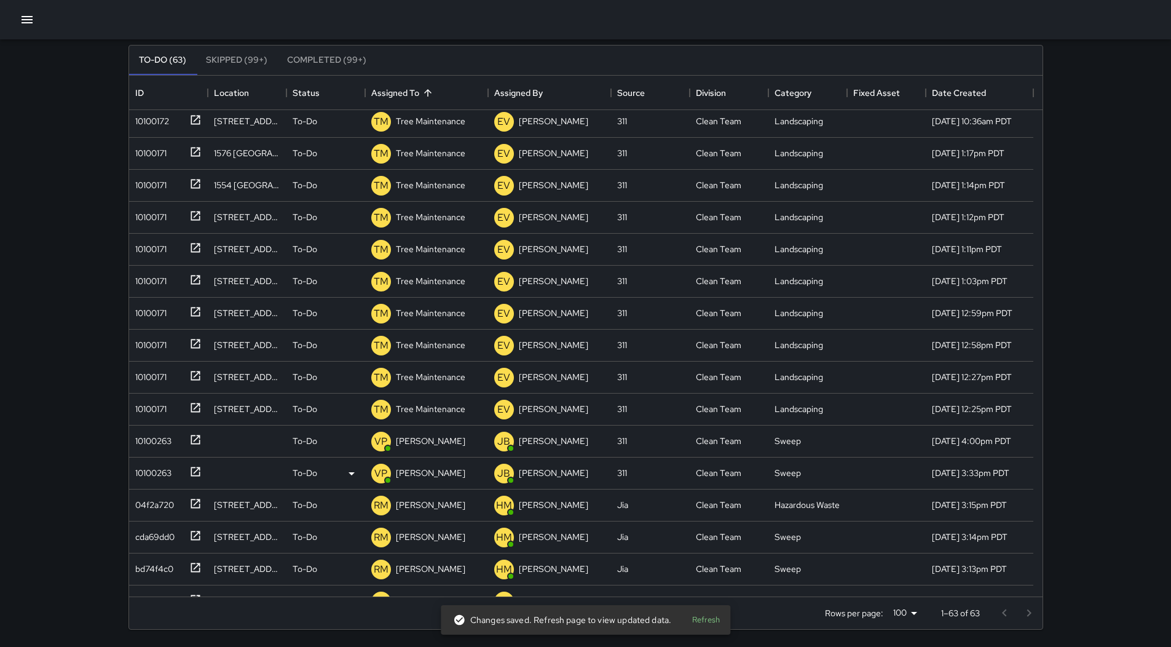
scroll to position [1527, 0]
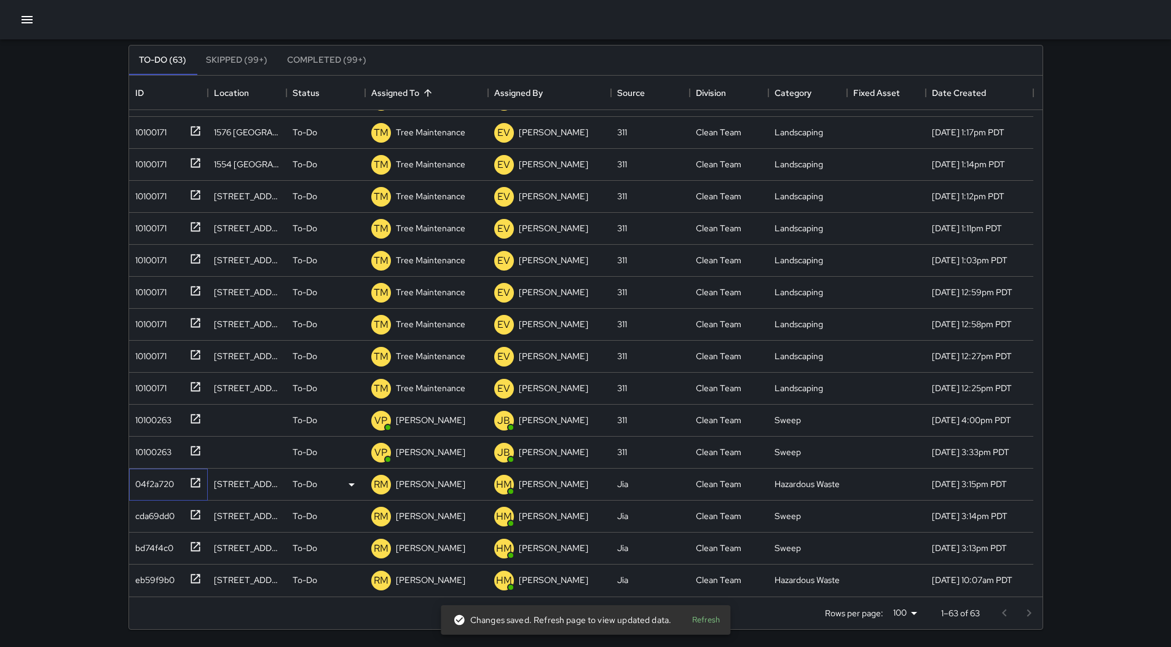
click at [159, 487] on div "04f2a720" at bounding box center [152, 481] width 44 height 17
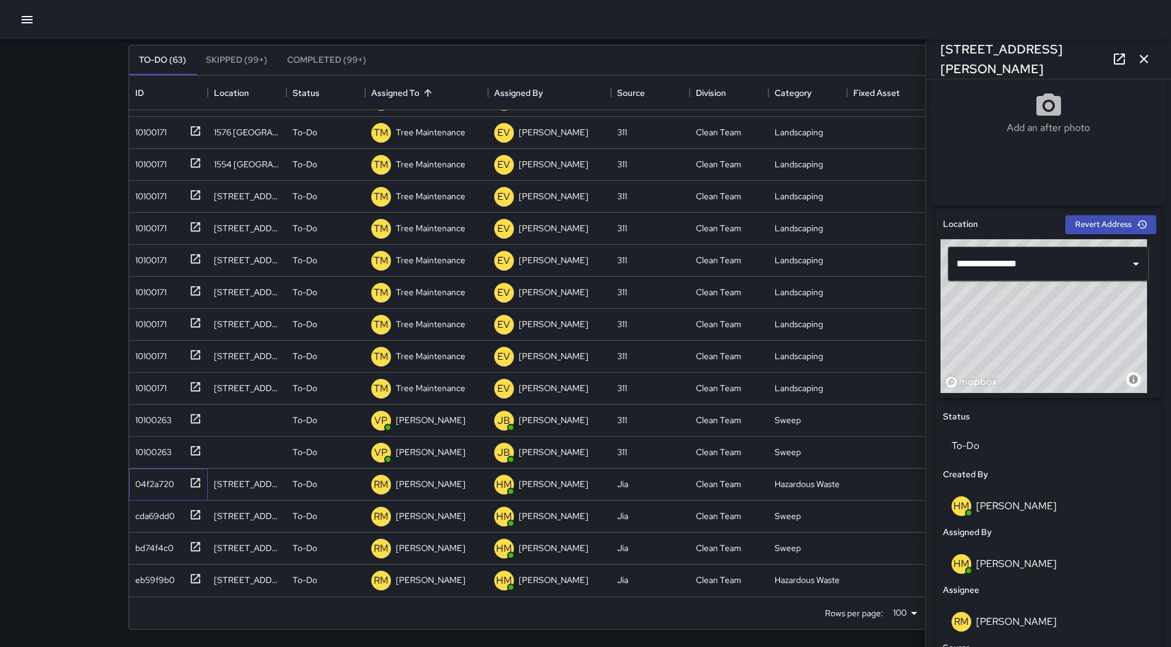
scroll to position [0, 0]
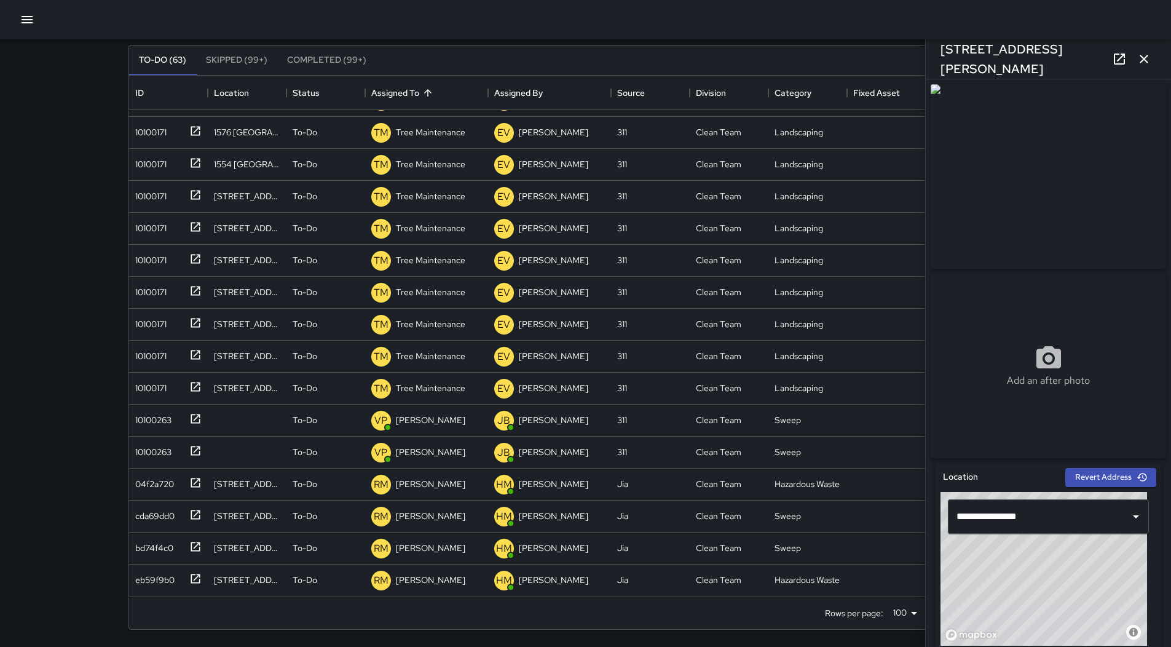
drag, startPoint x: 1023, startPoint y: 155, endPoint x: 1023, endPoint y: 163, distance: 8.0
click at [1023, 163] on img at bounding box center [1048, 176] width 235 height 184
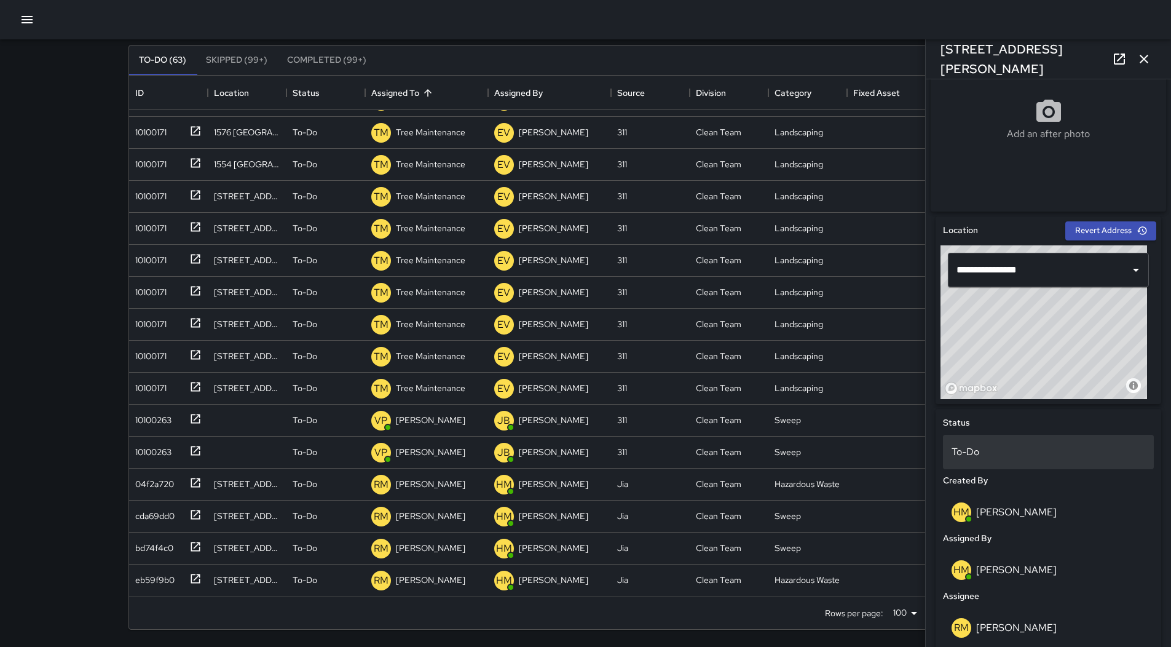
scroll to position [369, 0]
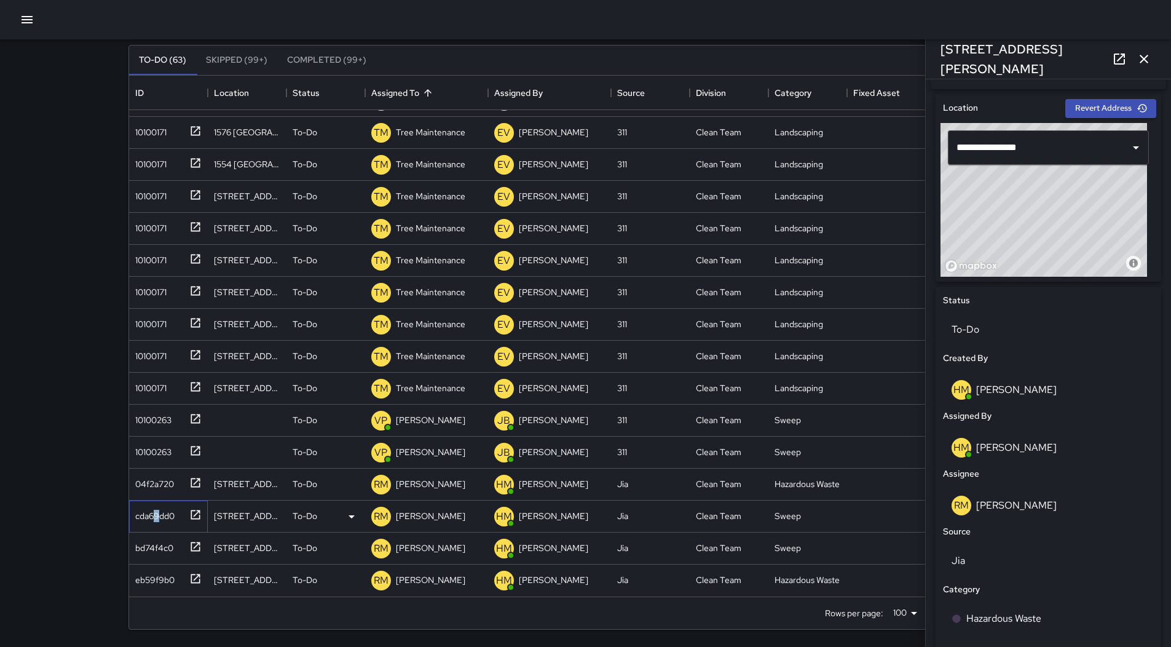
click at [157, 512] on div "cda69dd0" at bounding box center [152, 513] width 44 height 17
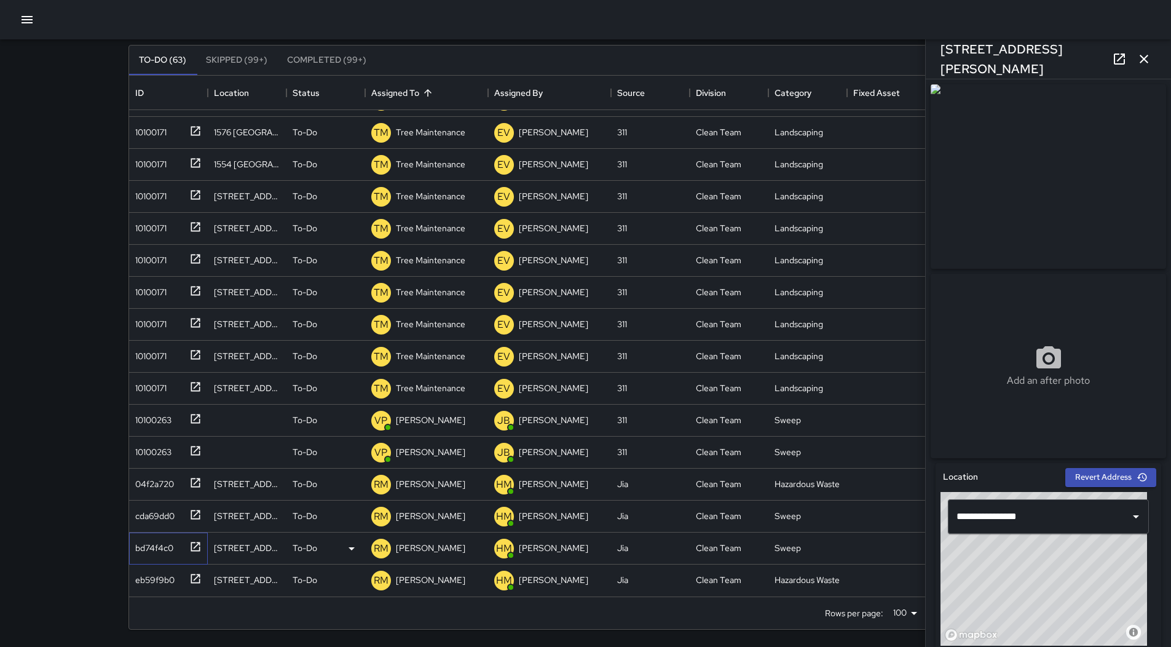
click at [185, 548] on div at bounding box center [192, 545] width 17 height 20
click at [176, 575] on div "eb59f9b0" at bounding box center [165, 577] width 71 height 20
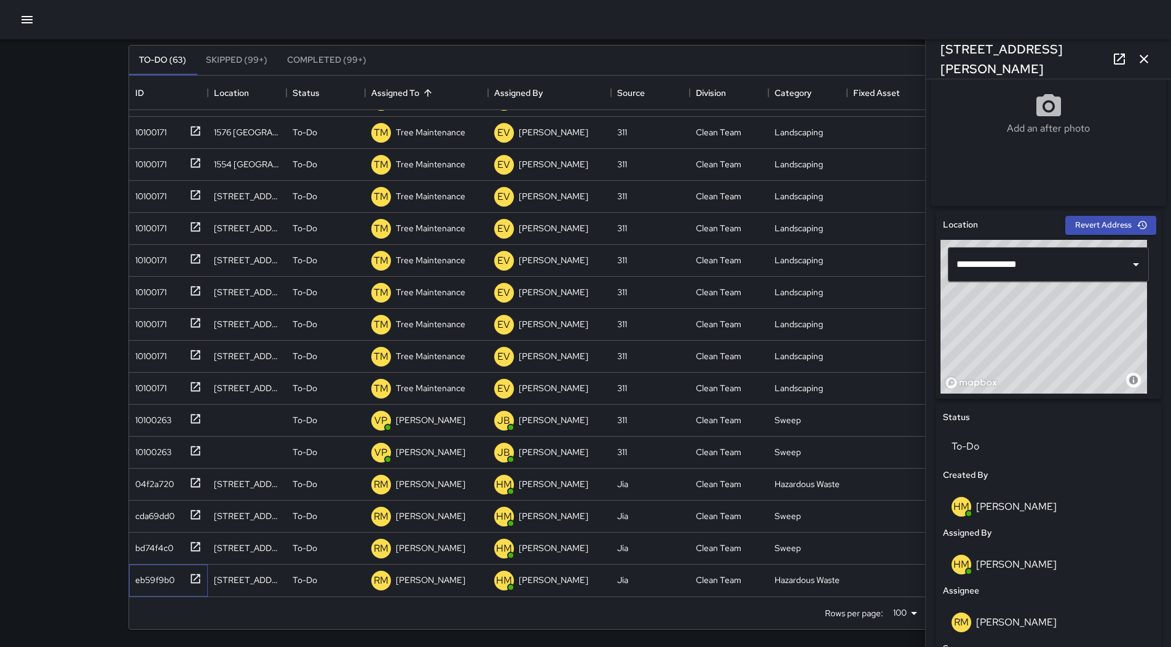
scroll to position [0, 0]
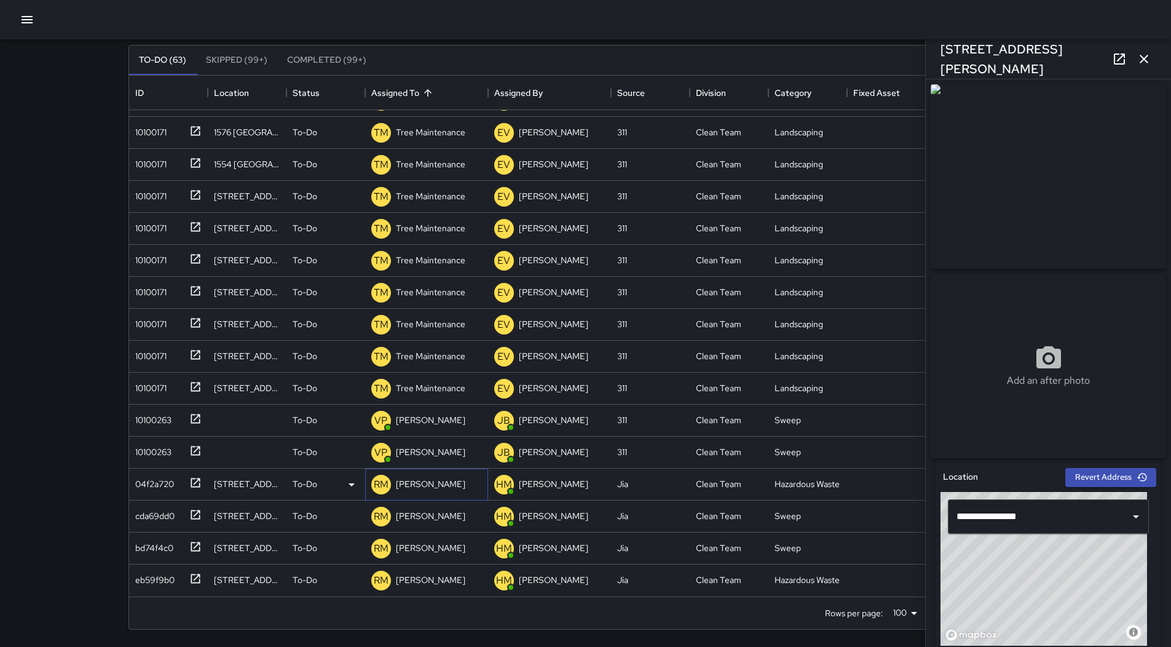
click at [429, 484] on p "[PERSON_NAME]" at bounding box center [430, 484] width 69 height 12
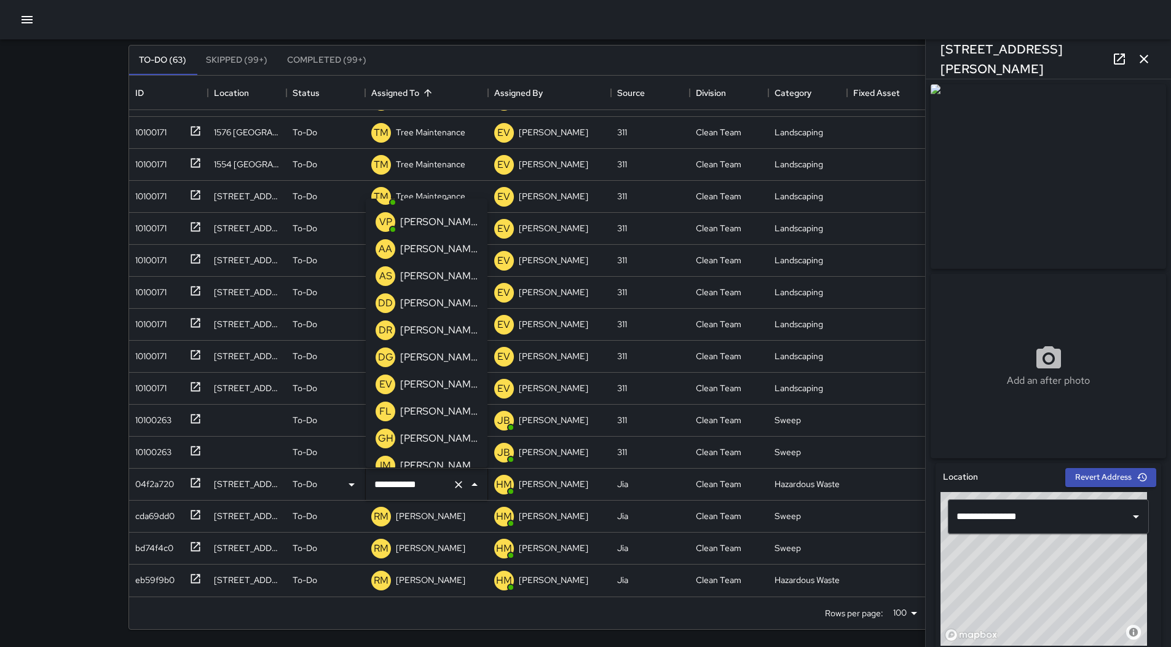
scroll to position [218, 0]
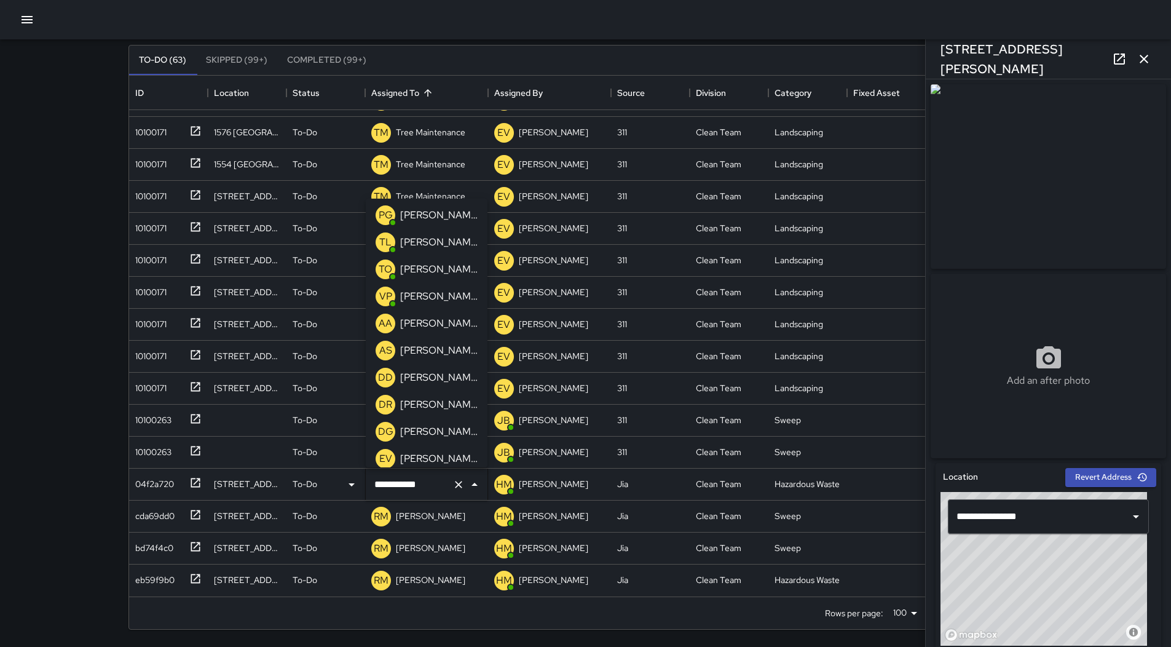
click at [414, 298] on p "[PERSON_NAME]" at bounding box center [438, 296] width 77 height 15
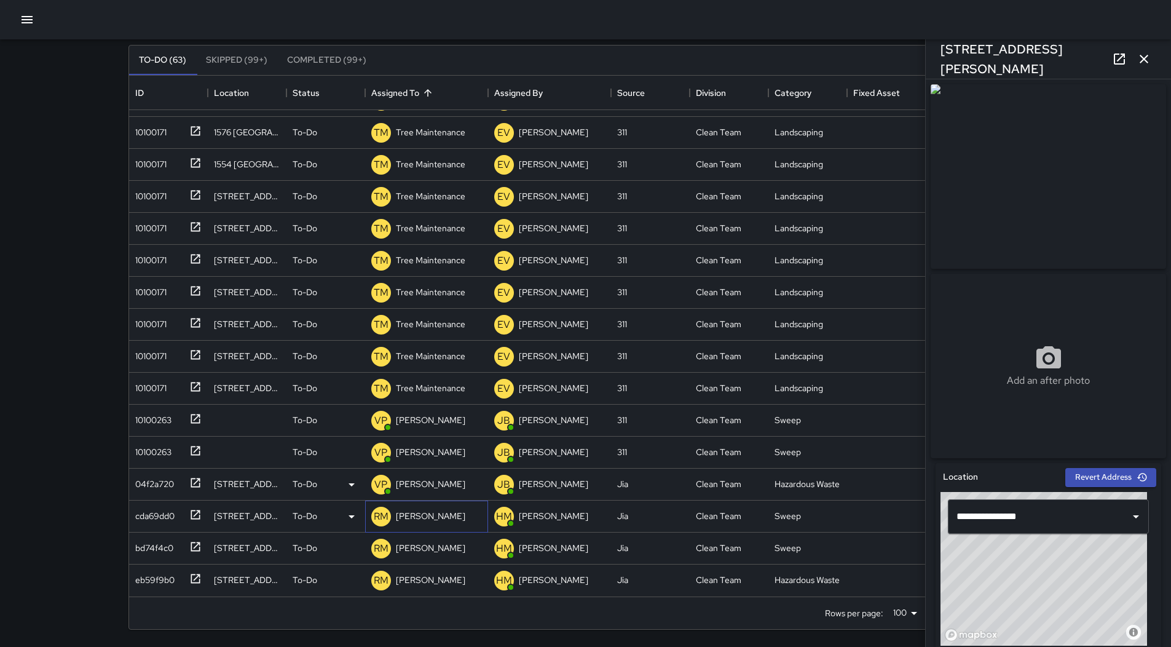
click at [417, 510] on div "[PERSON_NAME]" at bounding box center [430, 515] width 74 height 17
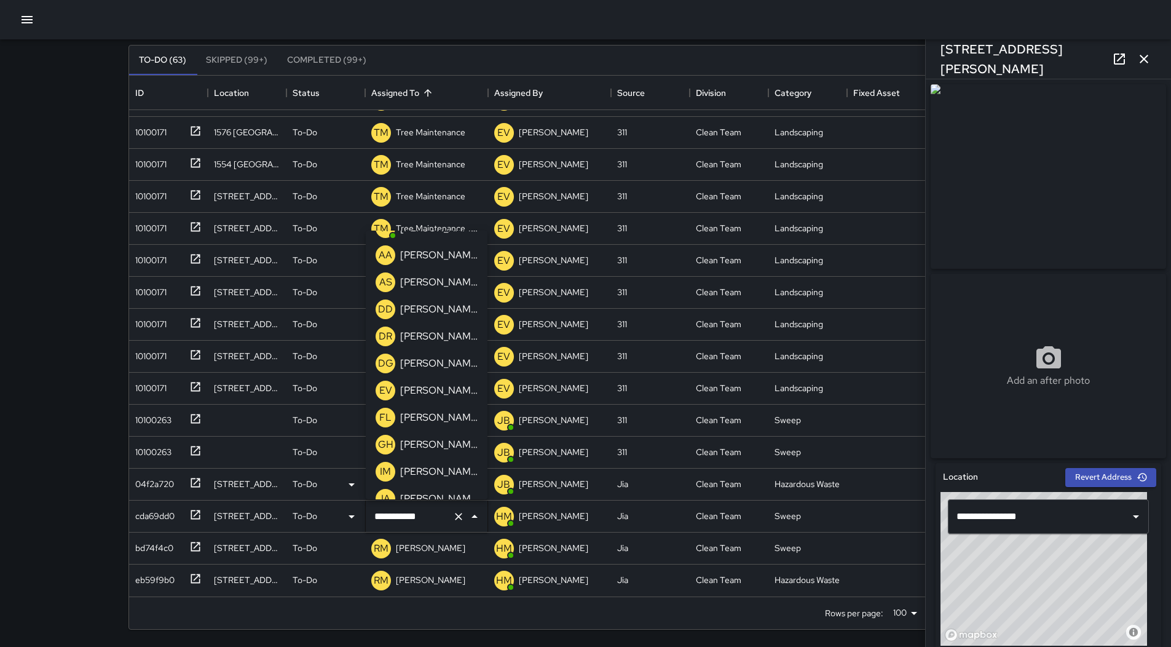
scroll to position [280, 0]
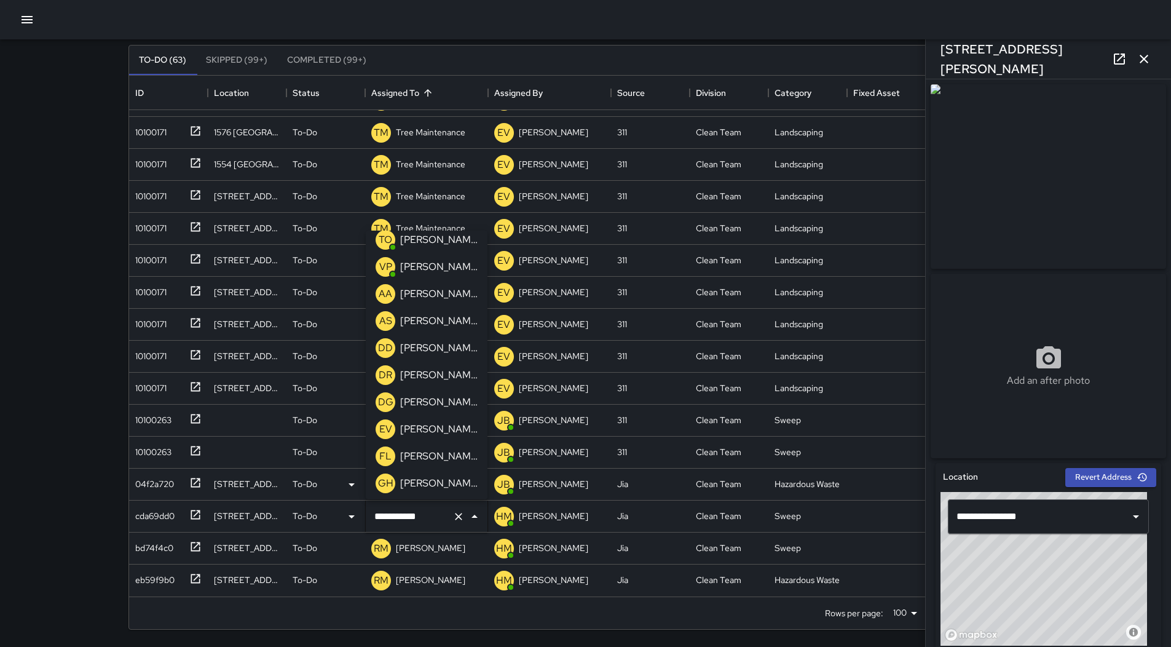
click at [436, 272] on p "[PERSON_NAME]" at bounding box center [438, 266] width 77 height 15
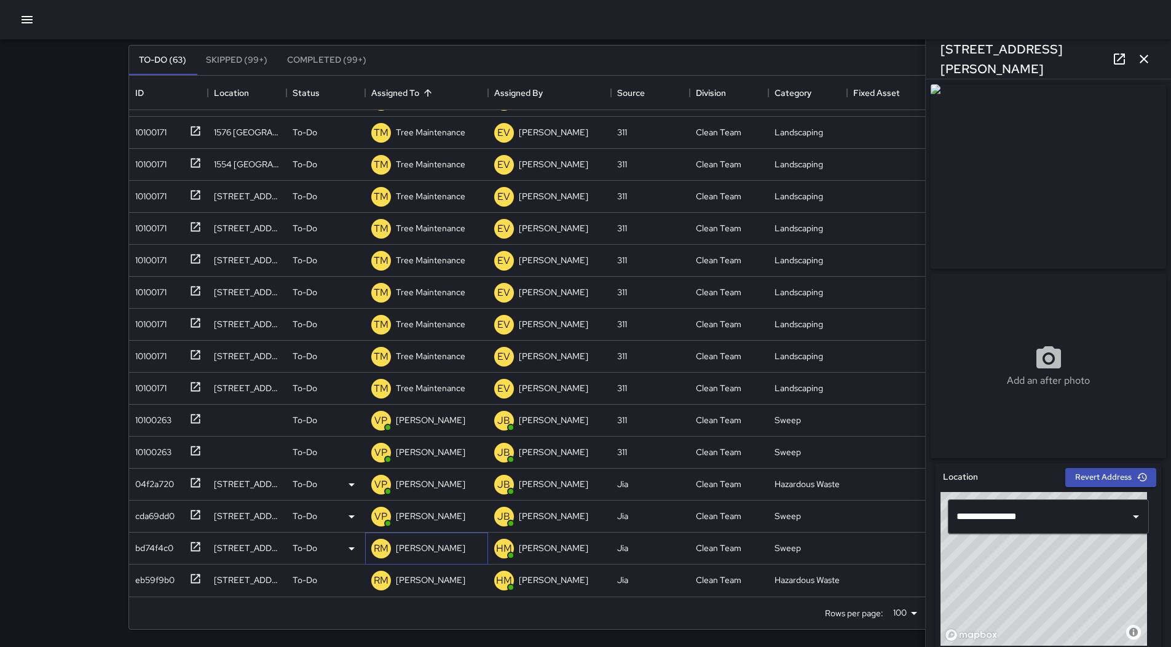
click at [430, 536] on div "RM [PERSON_NAME]" at bounding box center [418, 548] width 99 height 25
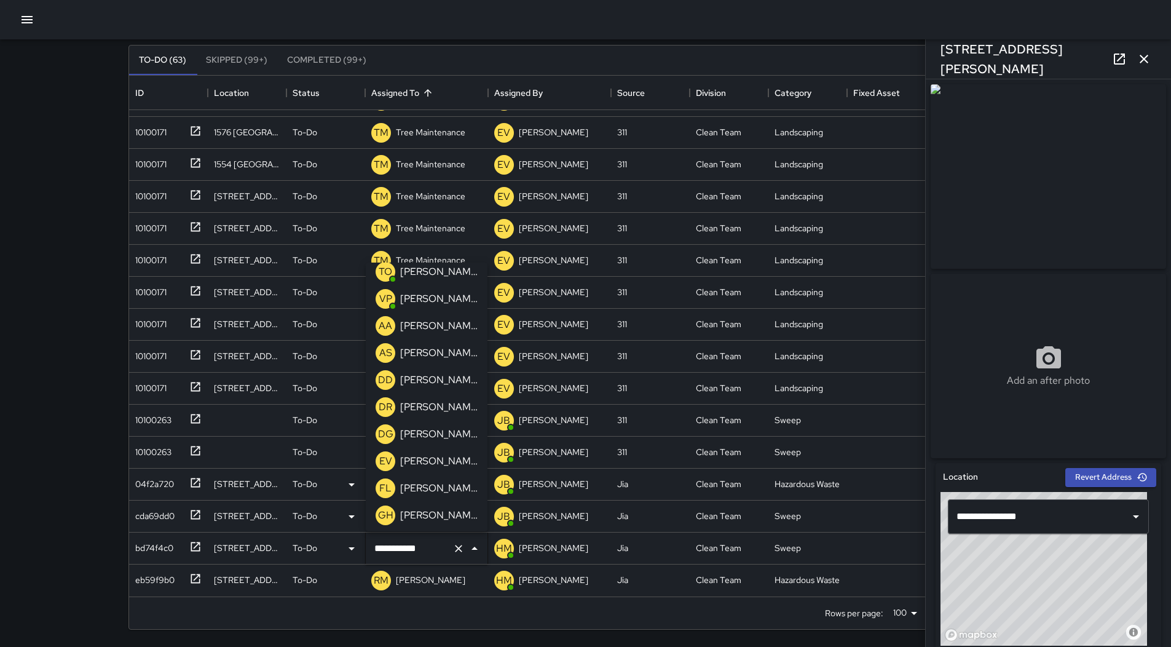
click at [439, 299] on p "[PERSON_NAME]" at bounding box center [438, 298] width 77 height 15
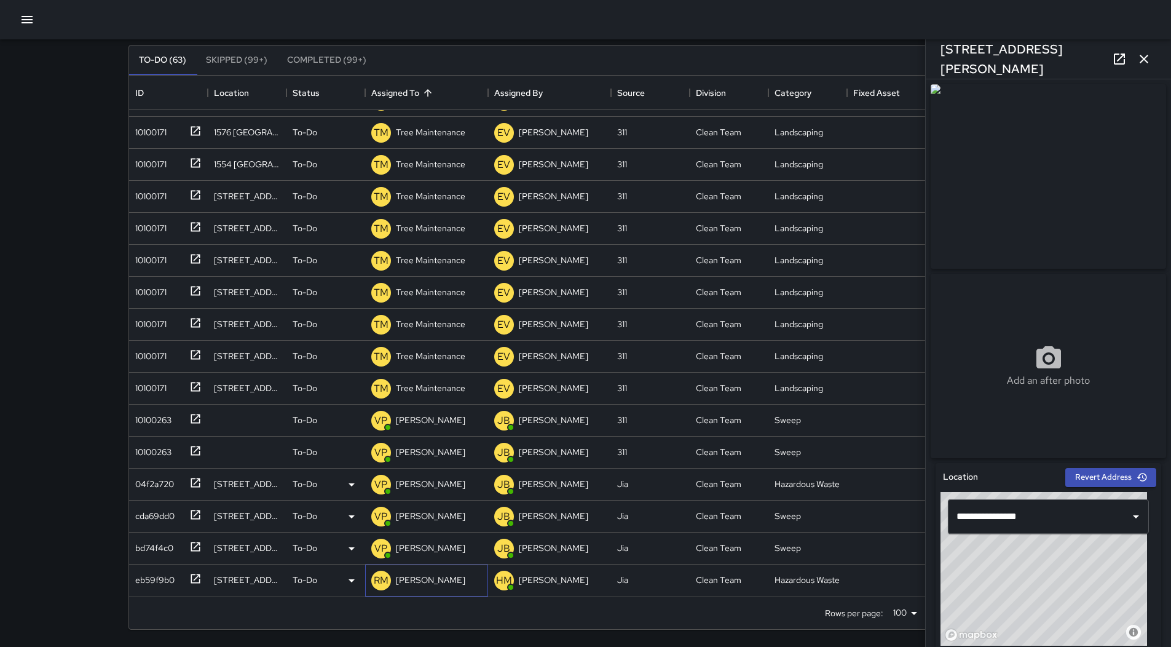
click at [439, 578] on p "[PERSON_NAME]" at bounding box center [430, 579] width 69 height 12
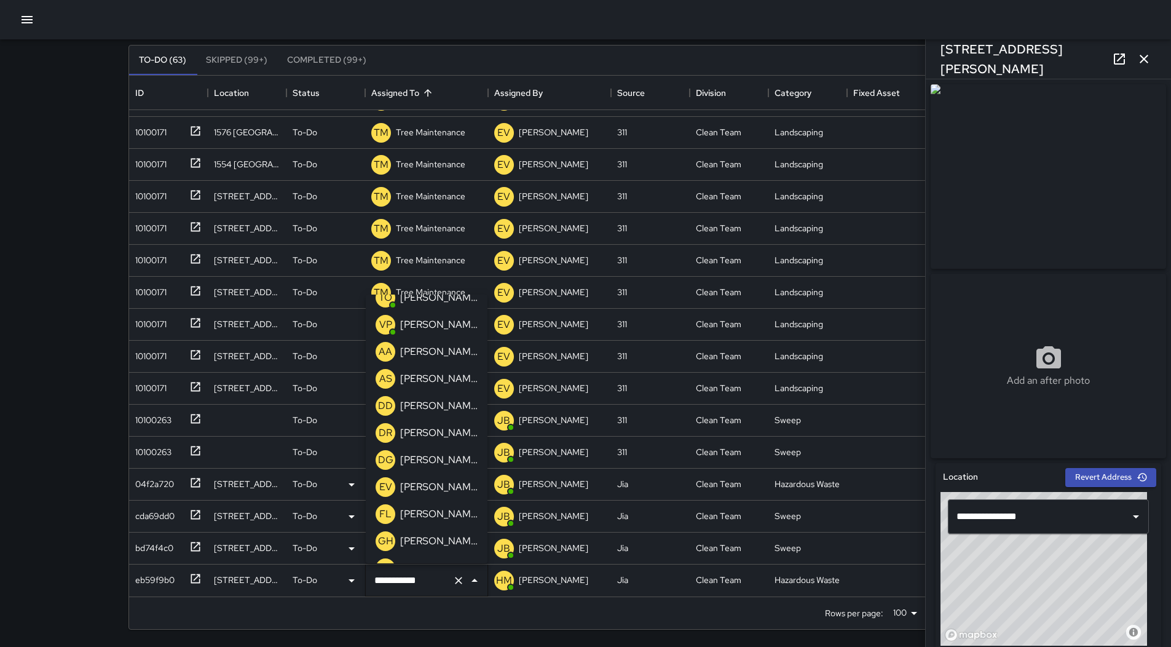
scroll to position [218, 0]
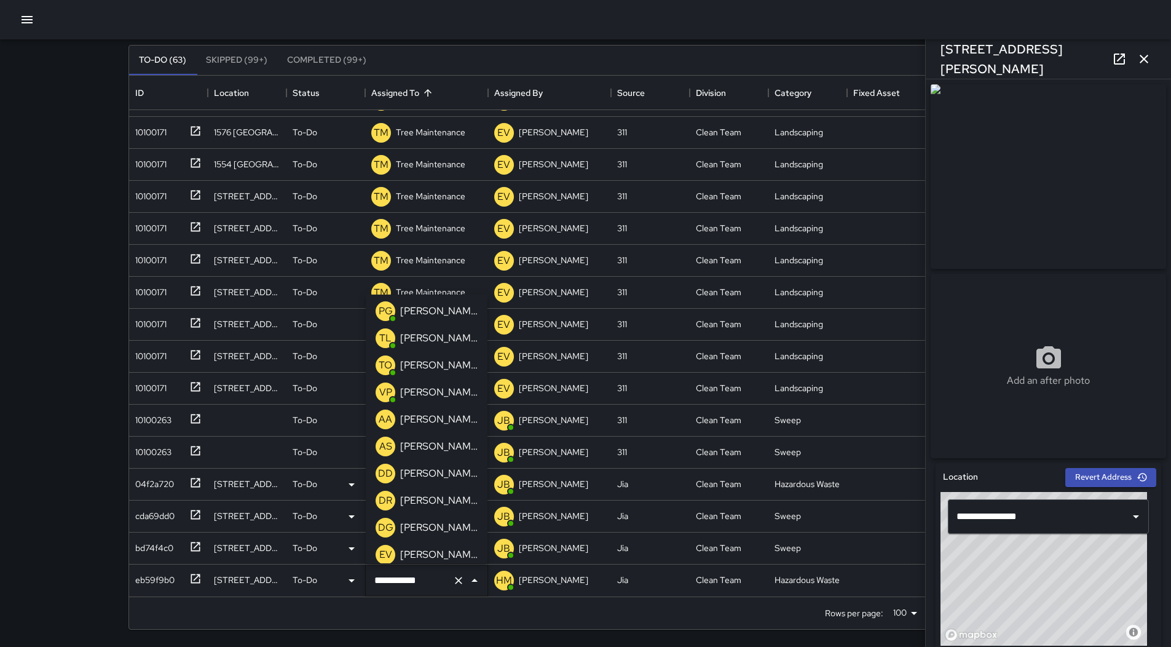
click at [435, 399] on p "[PERSON_NAME]" at bounding box center [438, 392] width 77 height 15
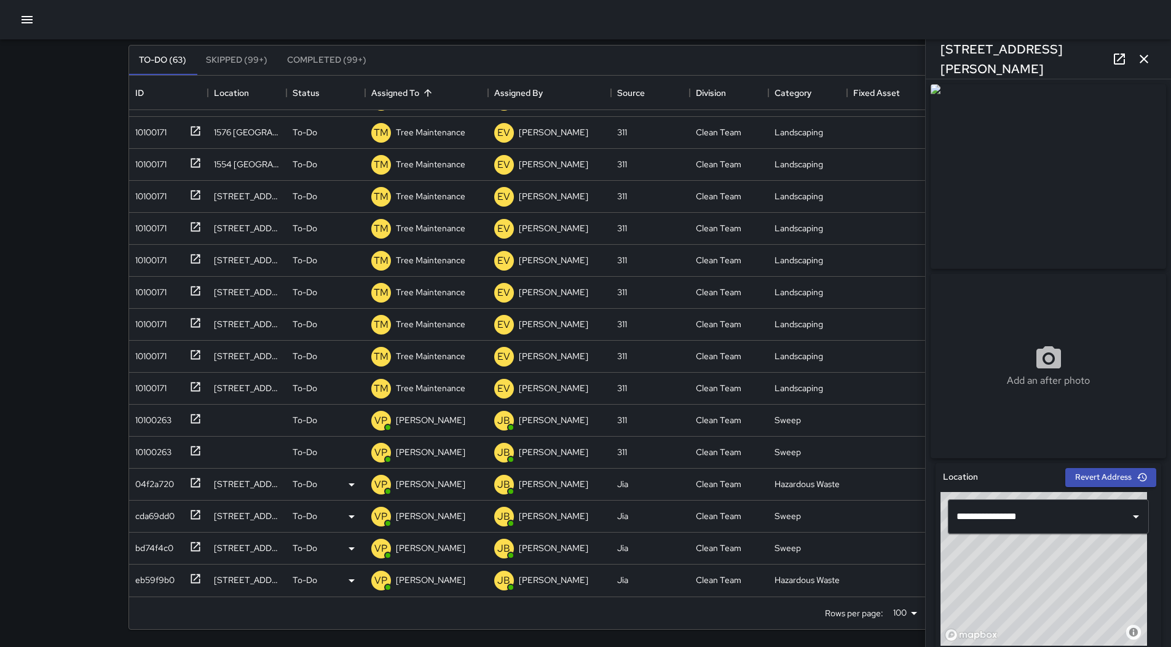
click at [1143, 57] on icon "button" at bounding box center [1143, 59] width 15 height 15
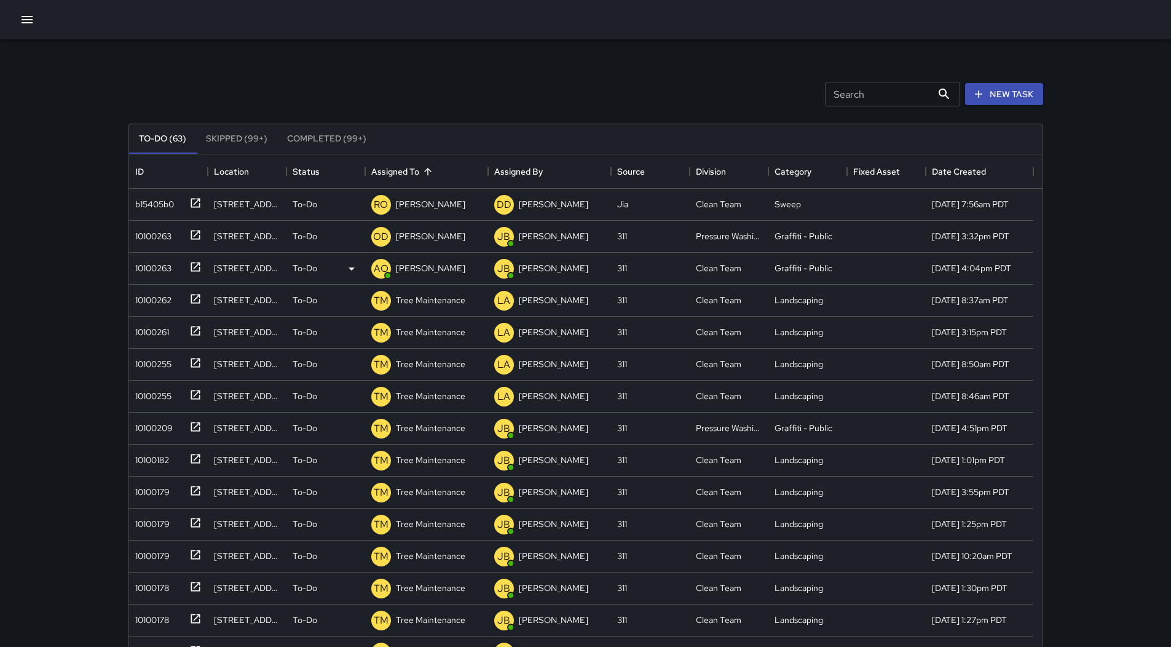
scroll to position [0, 0]
click at [154, 207] on div "b15405b0" at bounding box center [152, 202] width 44 height 17
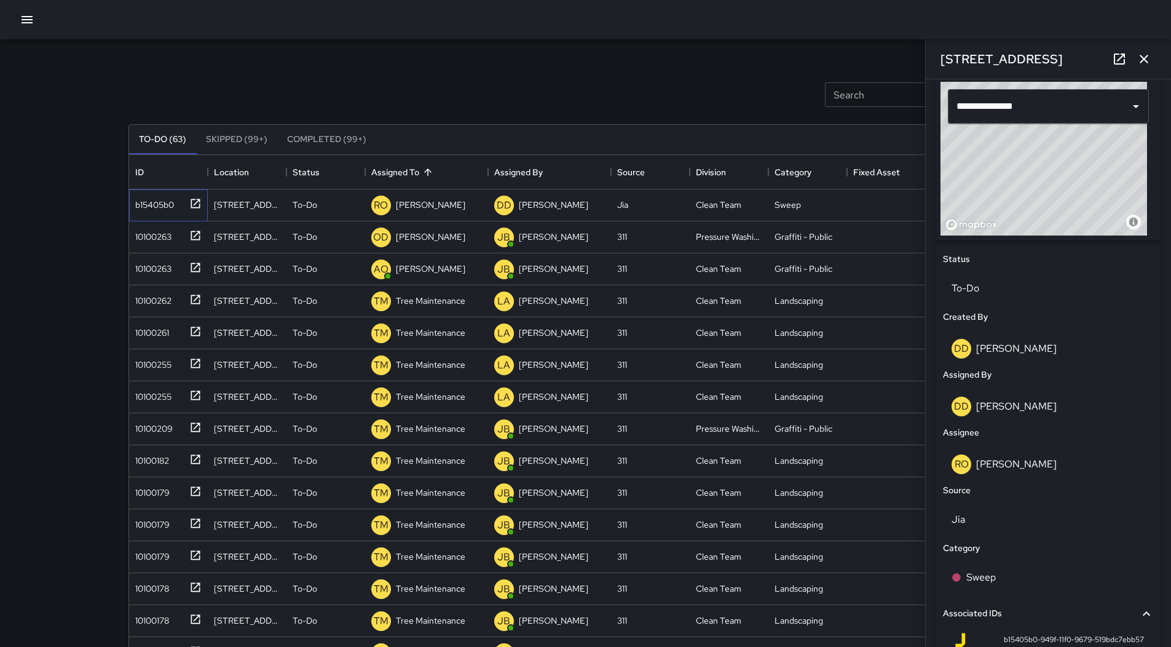
scroll to position [492, 0]
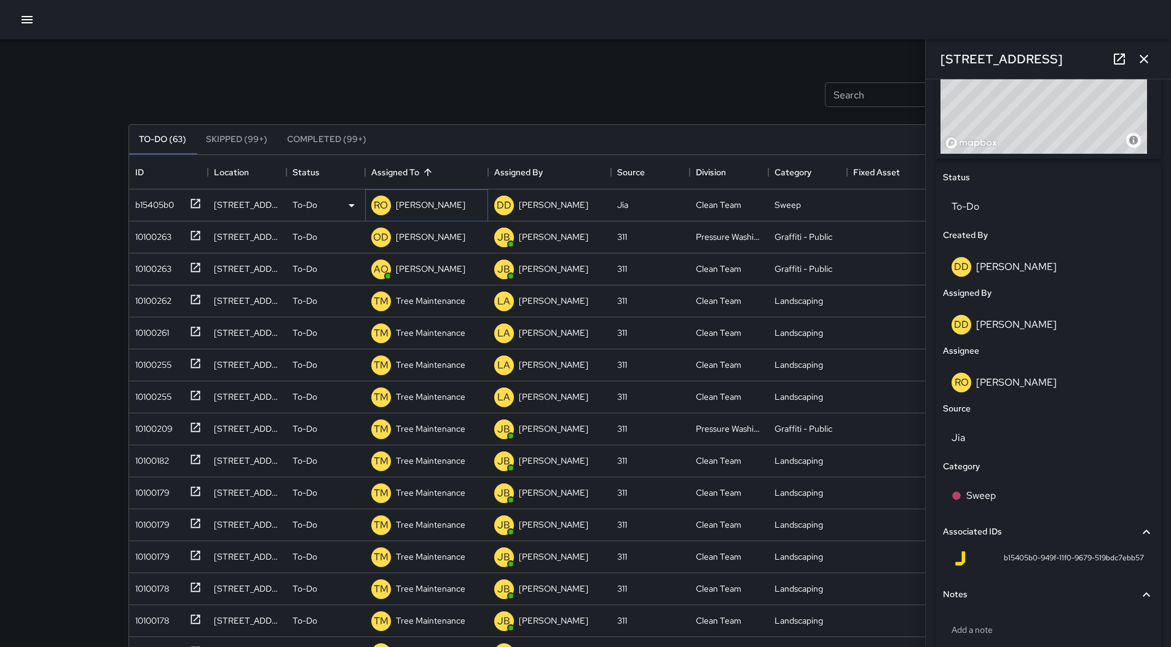
click at [441, 215] on div "RO [PERSON_NAME]" at bounding box center [418, 205] width 99 height 25
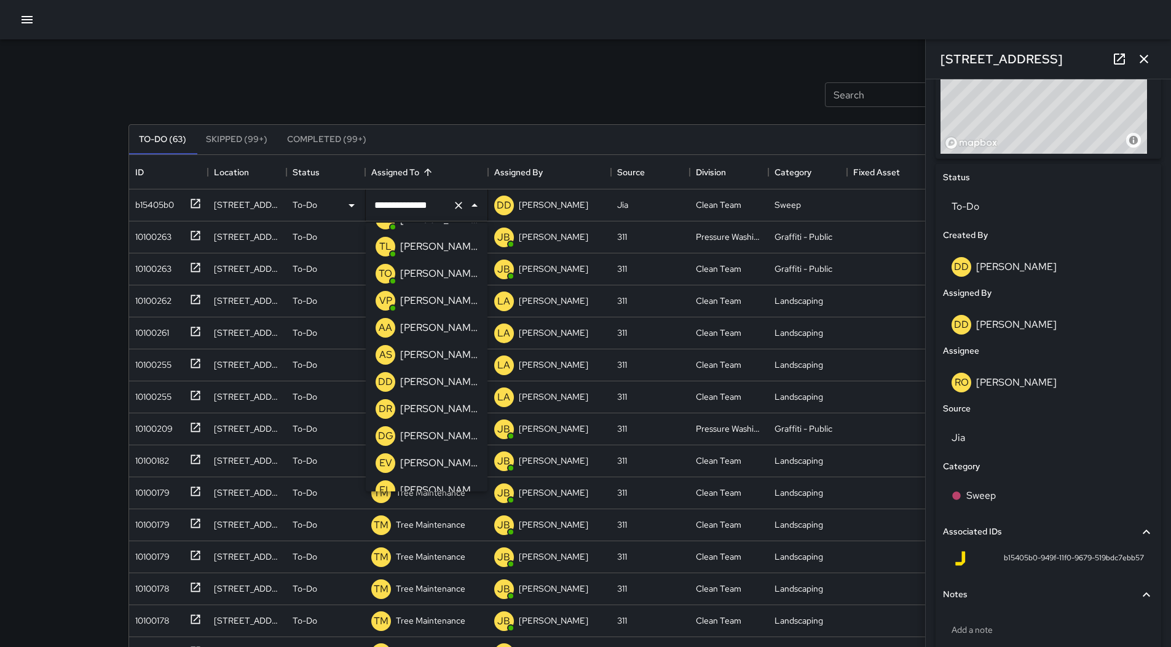
scroll to position [208, 0]
click at [425, 322] on div "[PERSON_NAME]" at bounding box center [439, 330] width 82 height 20
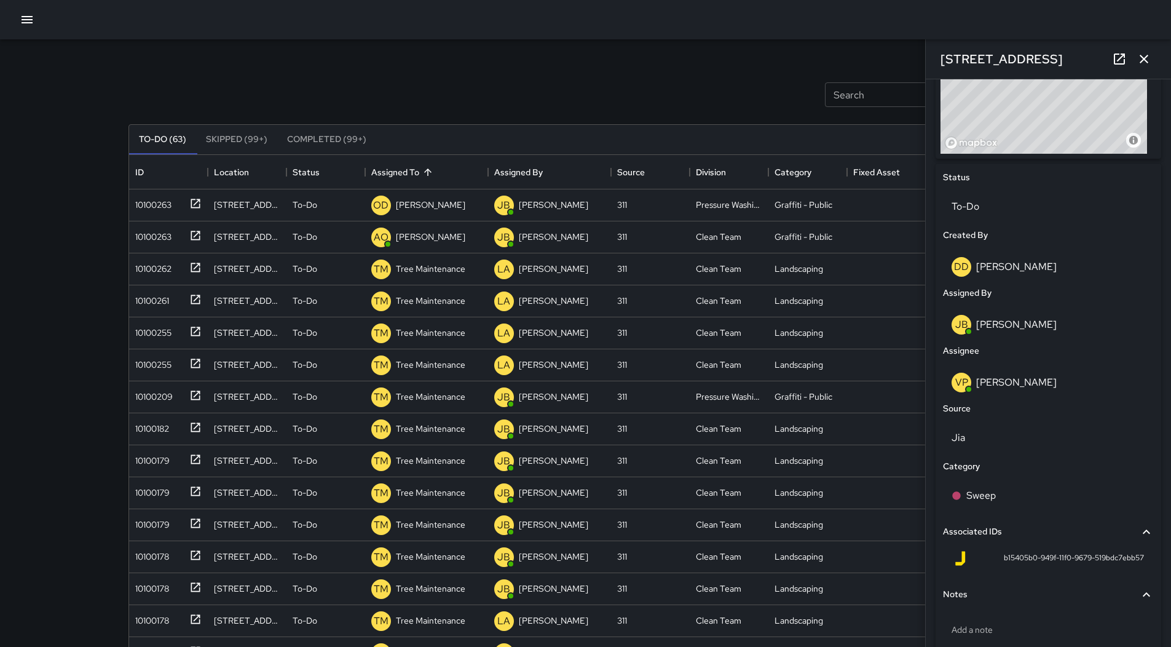
drag, startPoint x: 36, startPoint y: 23, endPoint x: 36, endPoint y: 31, distance: 7.4
click at [36, 23] on button "button" at bounding box center [27, 19] width 25 height 25
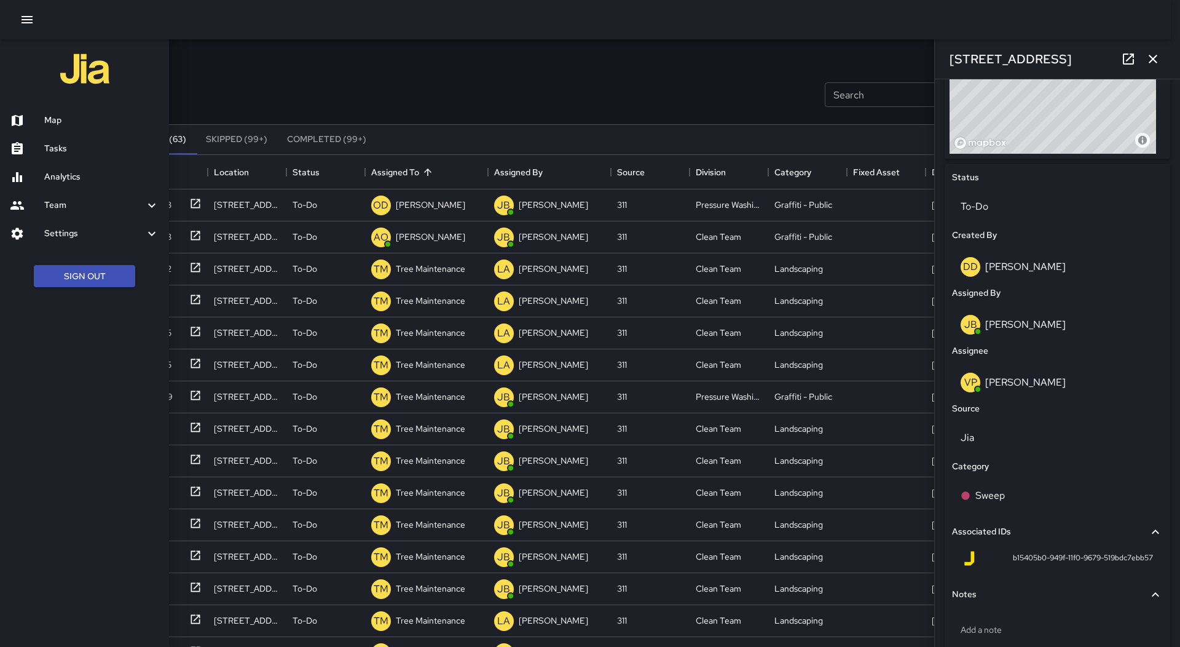
click at [74, 125] on h6 "Map" at bounding box center [101, 121] width 115 height 14
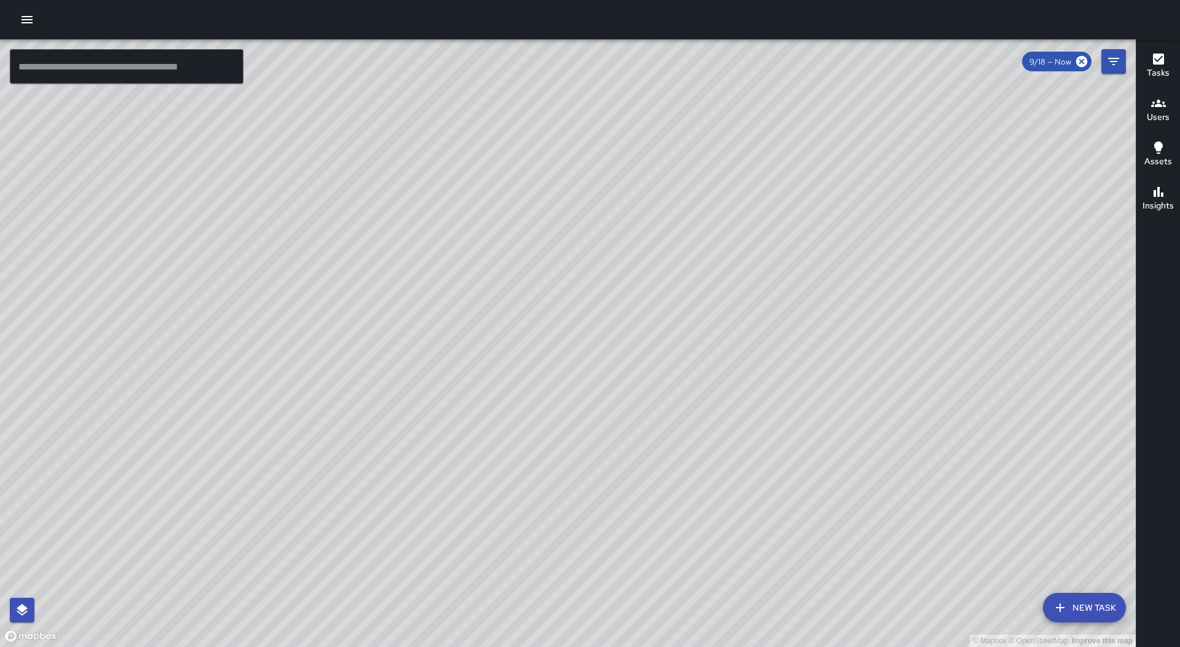
click at [35, 17] on button "button" at bounding box center [27, 19] width 25 height 25
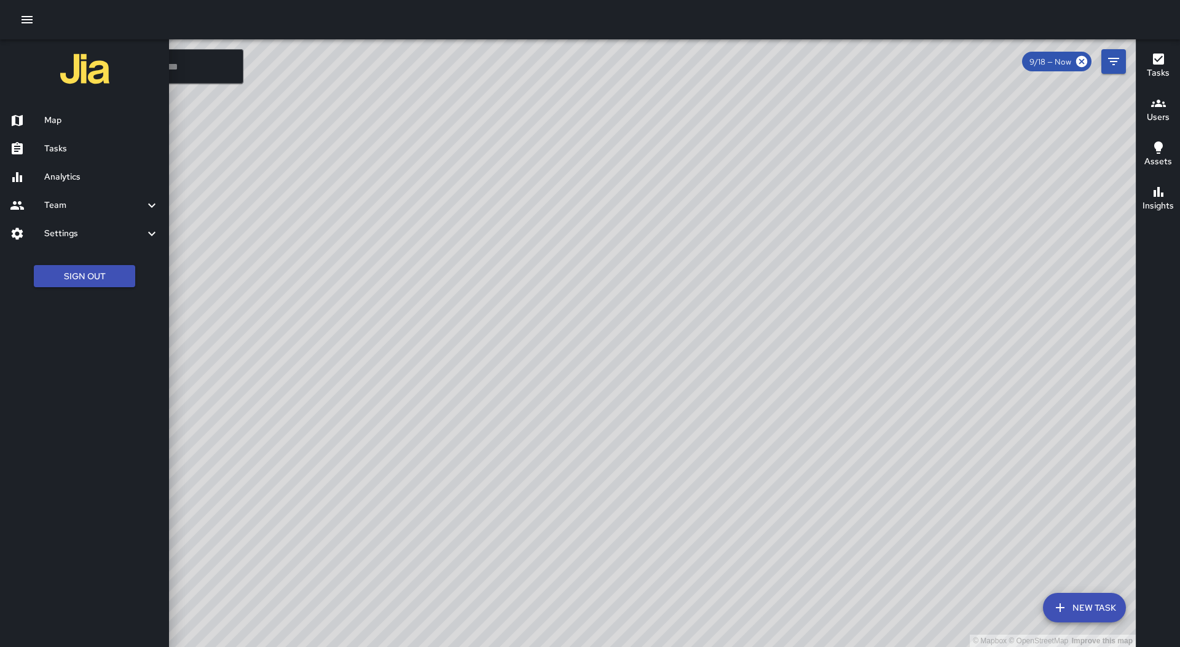
click at [85, 148] on h6 "Tasks" at bounding box center [101, 149] width 115 height 14
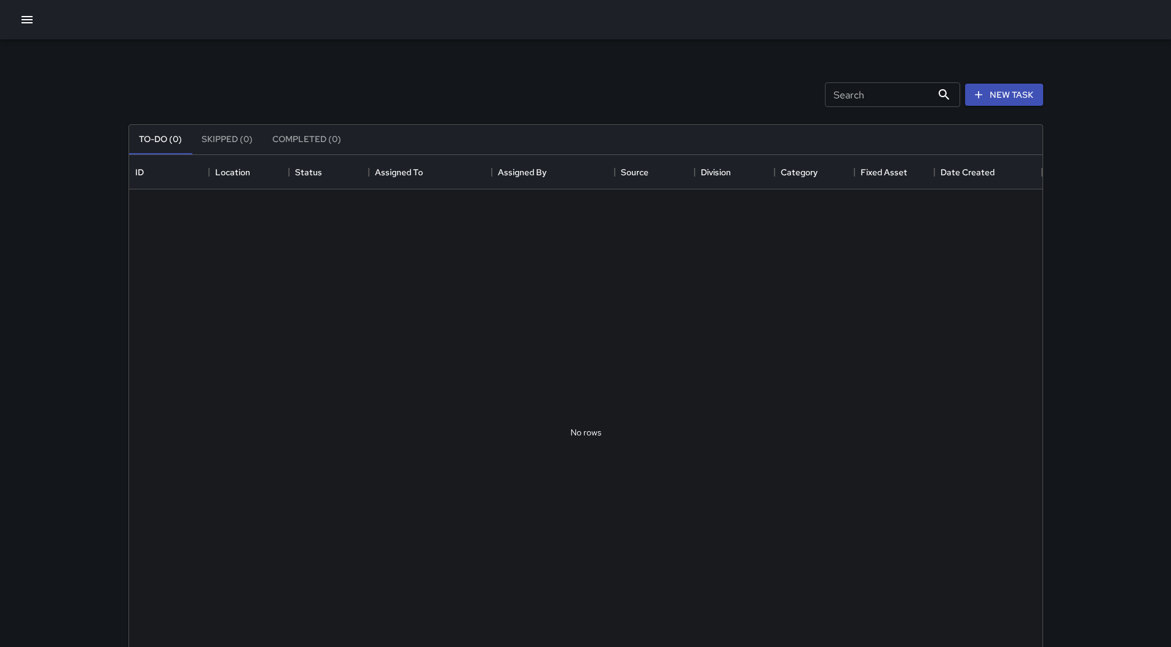
scroll to position [511, 904]
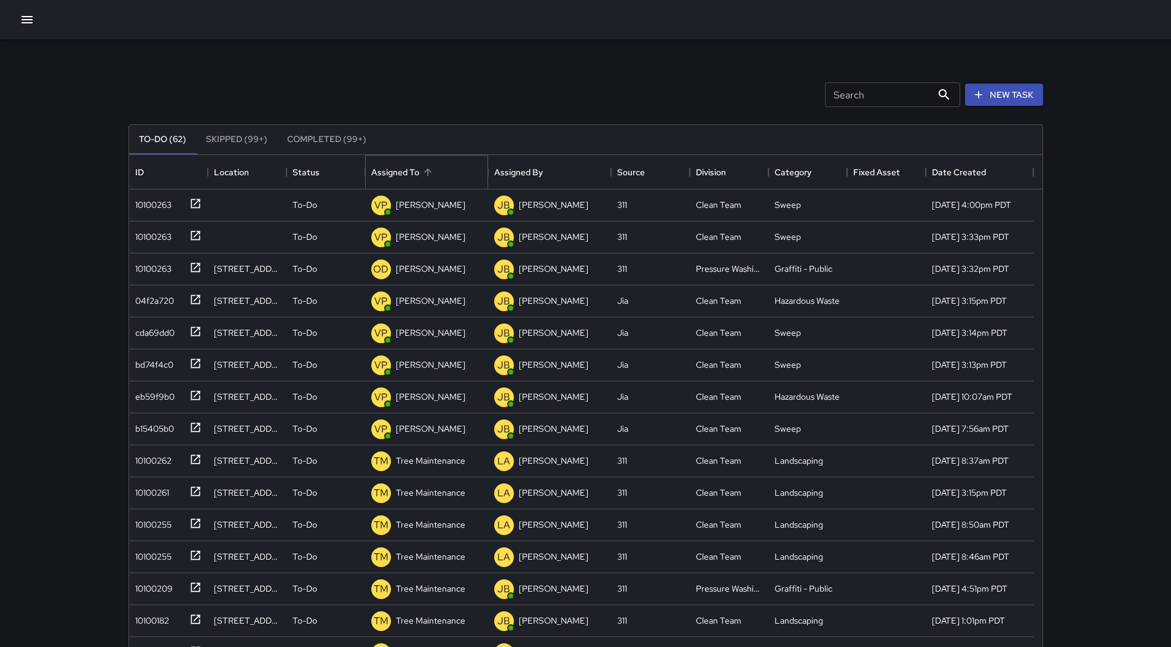
click at [449, 168] on div "Assigned To" at bounding box center [426, 172] width 111 height 34
click at [30, 25] on icon "button" at bounding box center [27, 19] width 15 height 15
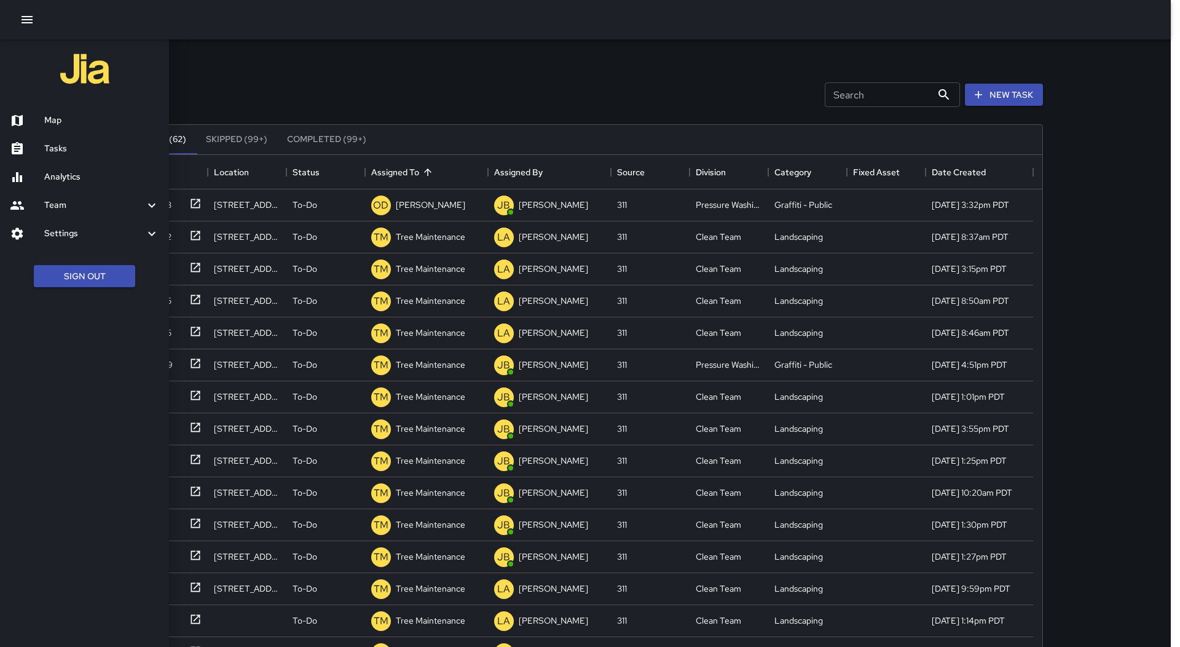
click at [69, 119] on h6 "Map" at bounding box center [101, 121] width 115 height 14
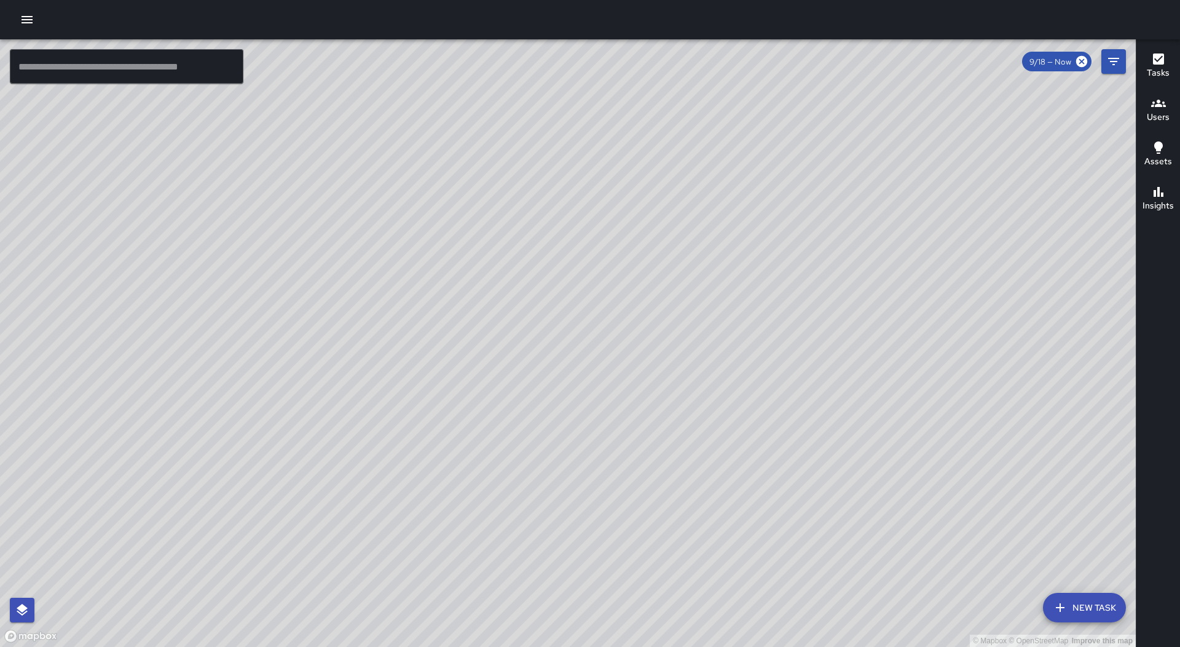
click at [25, 20] on icon "button" at bounding box center [27, 19] width 11 height 7
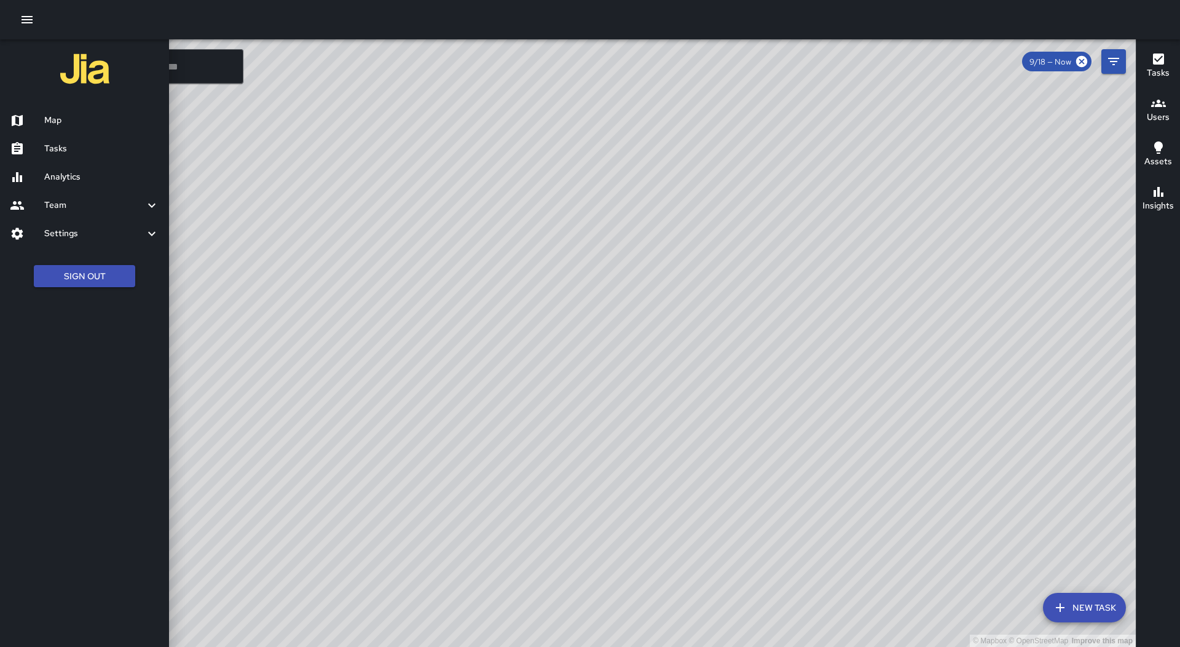
click at [761, 307] on div at bounding box center [590, 323] width 1180 height 647
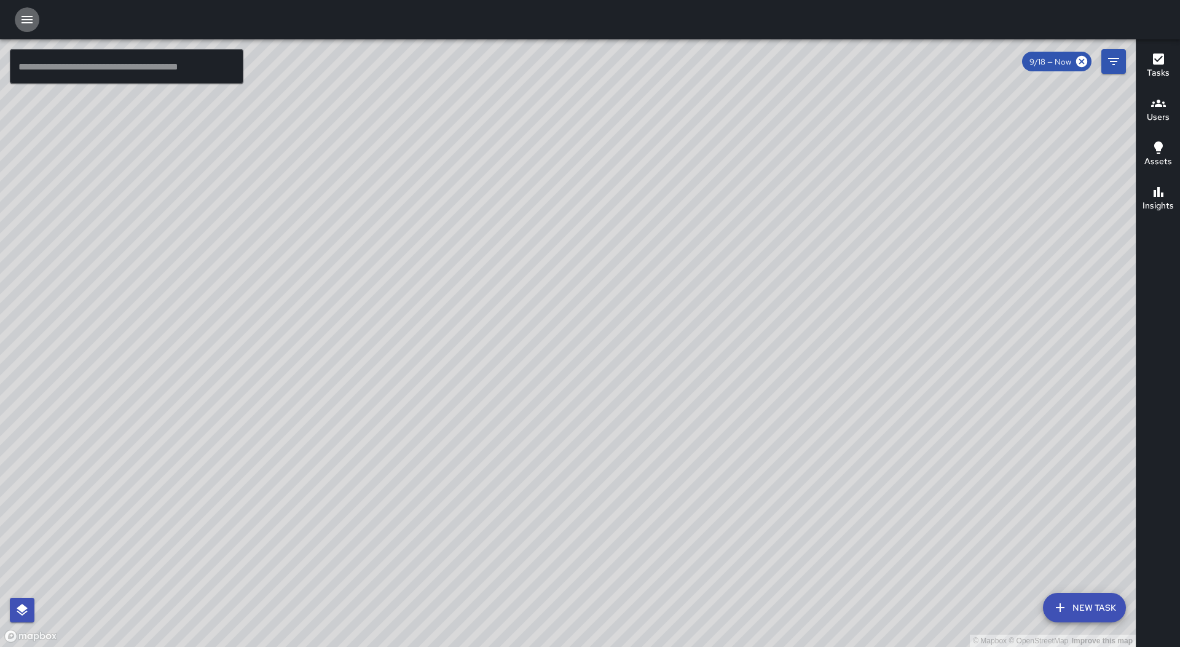
click at [19, 26] on button "button" at bounding box center [27, 19] width 25 height 25
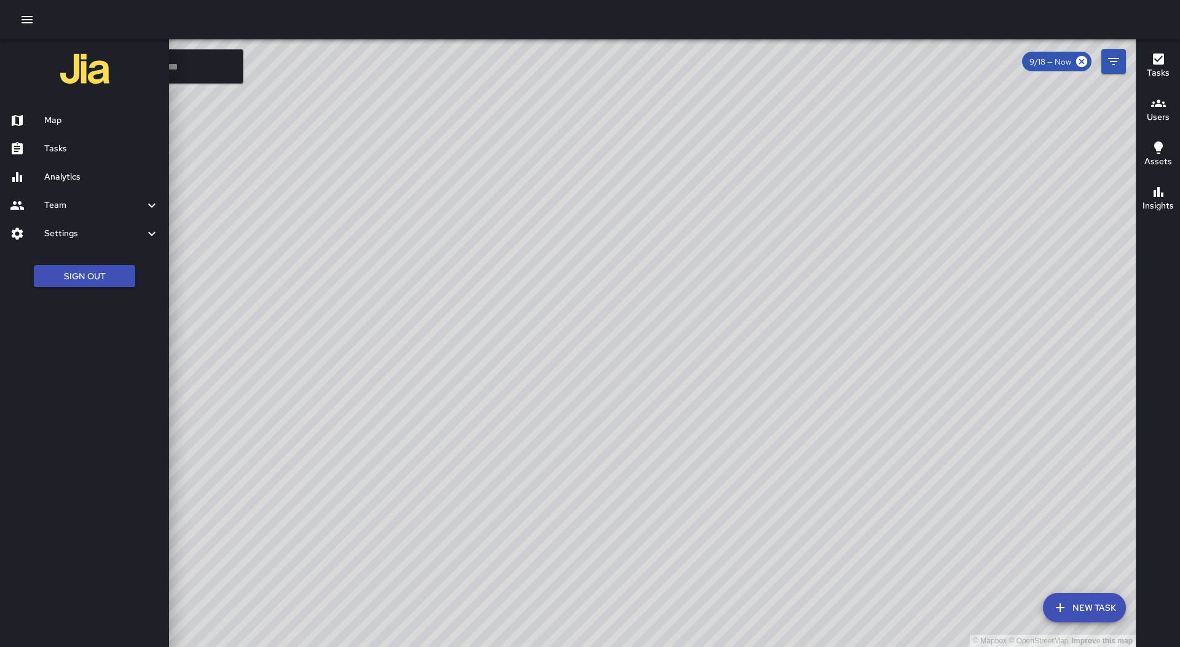
click at [90, 157] on div "Tasks" at bounding box center [84, 149] width 169 height 28
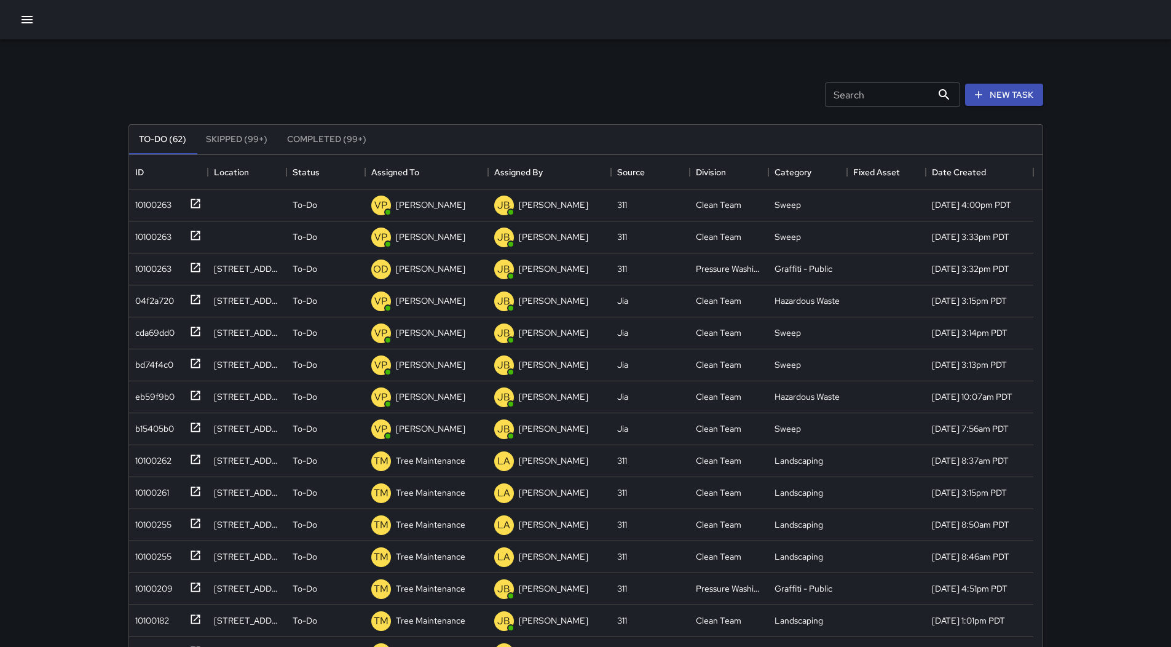
scroll to position [511, 904]
click at [464, 175] on div "Assigned To" at bounding box center [426, 172] width 111 height 34
click at [33, 24] on icon "button" at bounding box center [27, 19] width 15 height 15
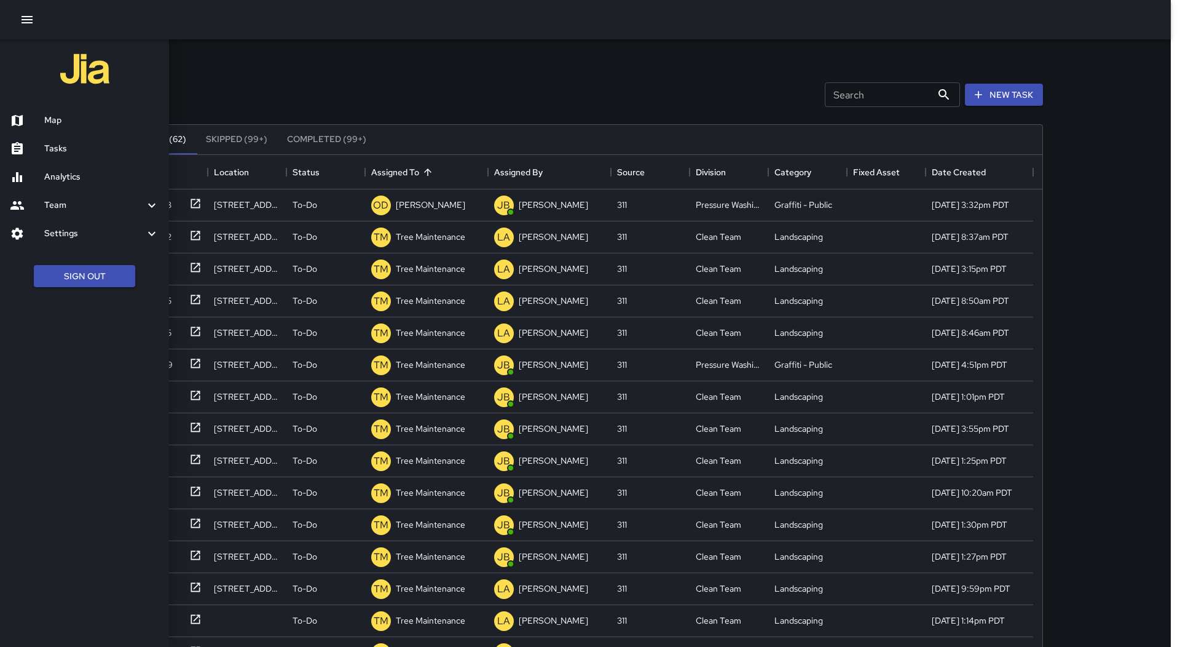
click at [429, 97] on div at bounding box center [590, 323] width 1180 height 647
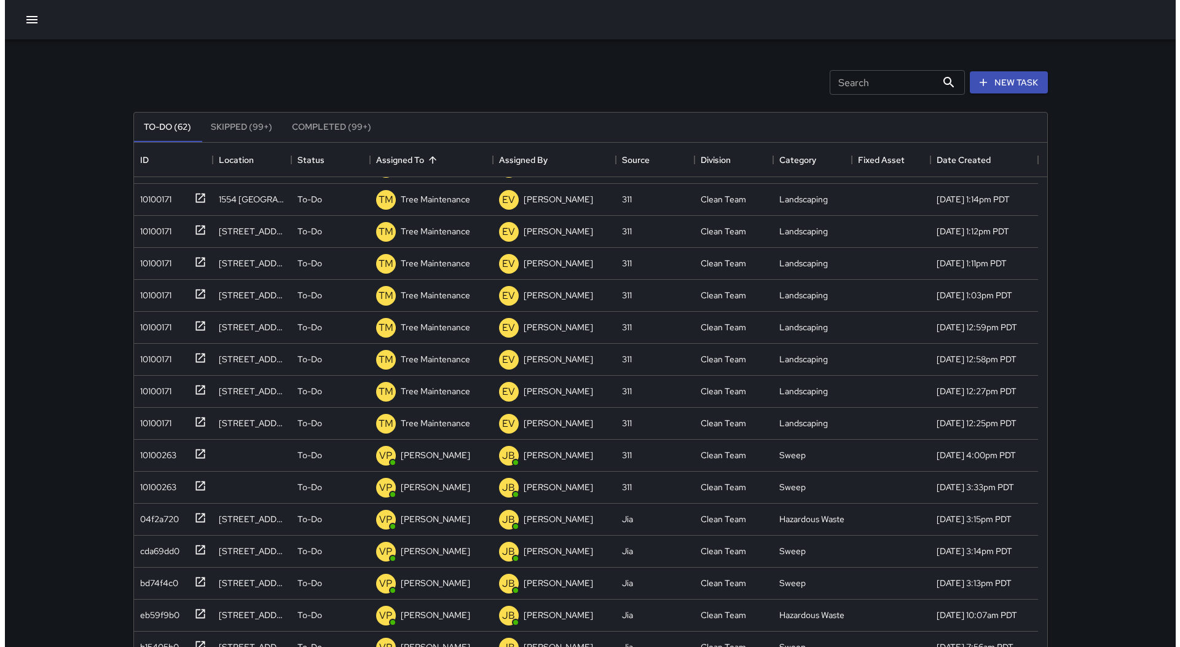
scroll to position [0, 0]
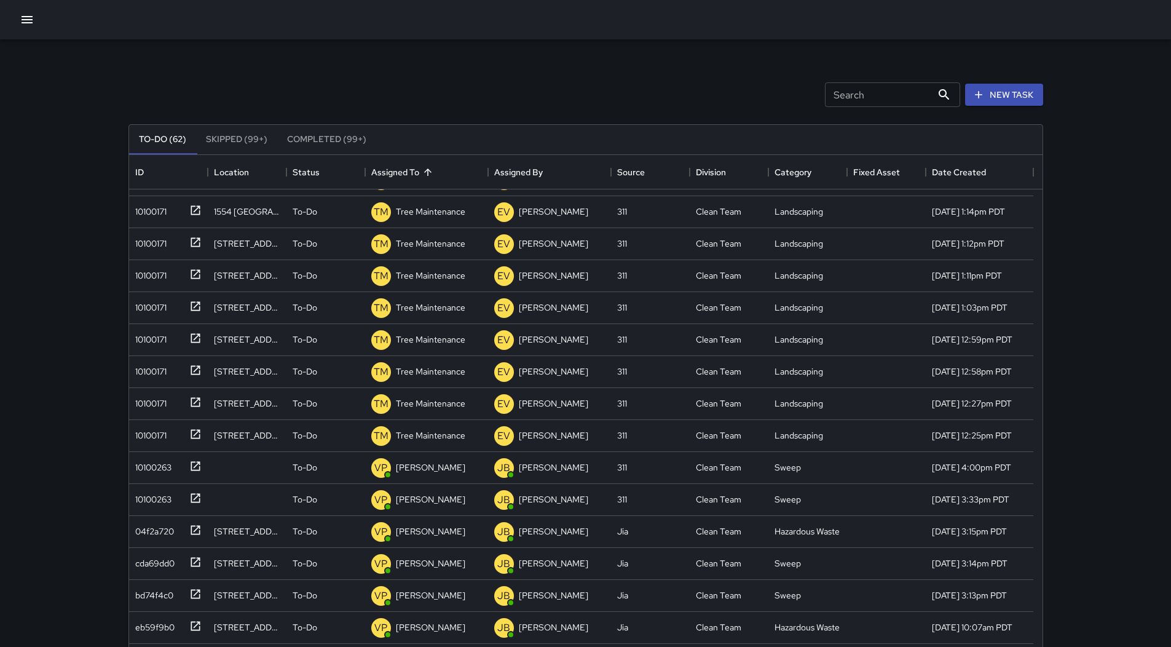
click at [29, 26] on icon "button" at bounding box center [27, 19] width 15 height 15
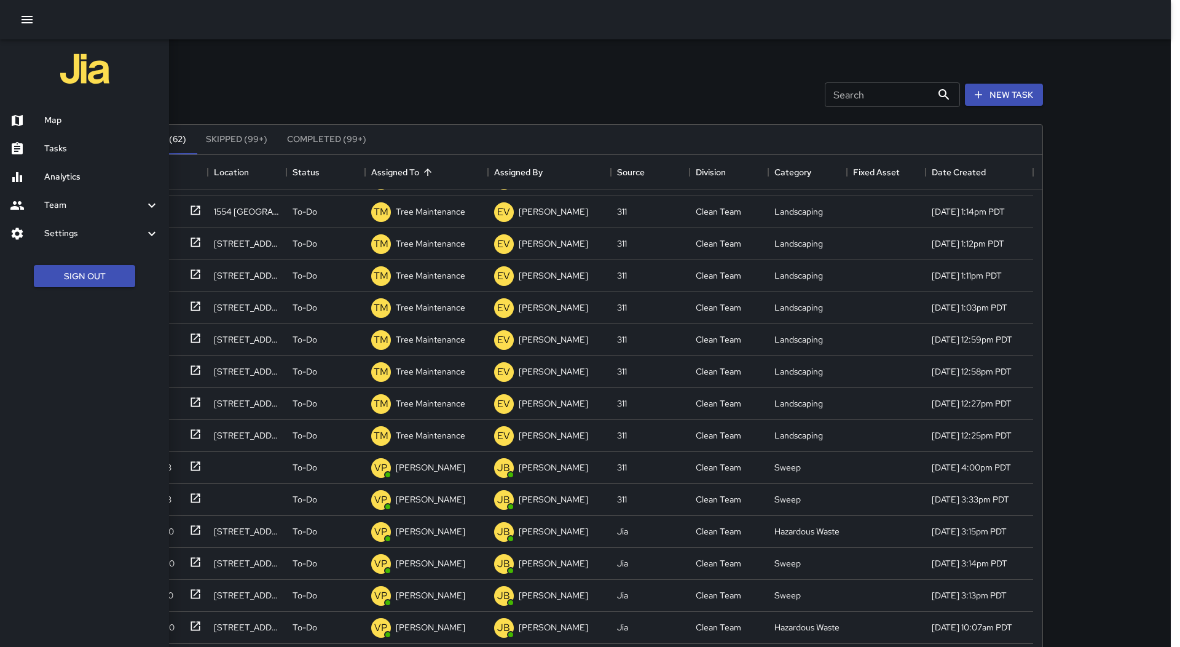
drag, startPoint x: 63, startPoint y: 123, endPoint x: 497, endPoint y: 386, distance: 508.0
click at [63, 125] on h6 "Map" at bounding box center [101, 121] width 115 height 14
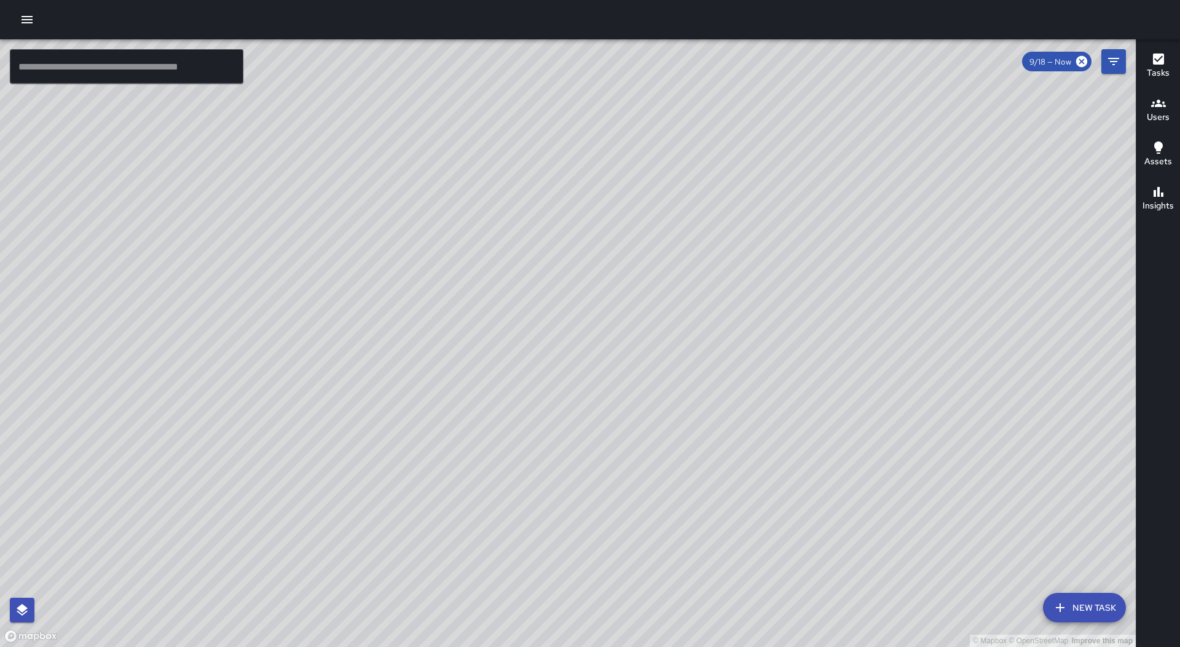
drag, startPoint x: 841, startPoint y: 395, endPoint x: 660, endPoint y: 313, distance: 198.9
click at [660, 313] on div "© Mapbox © OpenStreetMap Improve this map" at bounding box center [568, 342] width 1136 height 607
drag, startPoint x: 829, startPoint y: 464, endPoint x: 691, endPoint y: 424, distance: 142.8
click at [691, 424] on div "© Mapbox © OpenStreetMap Improve this map" at bounding box center [568, 342] width 1136 height 607
